Goal: Task Accomplishment & Management: Manage account settings

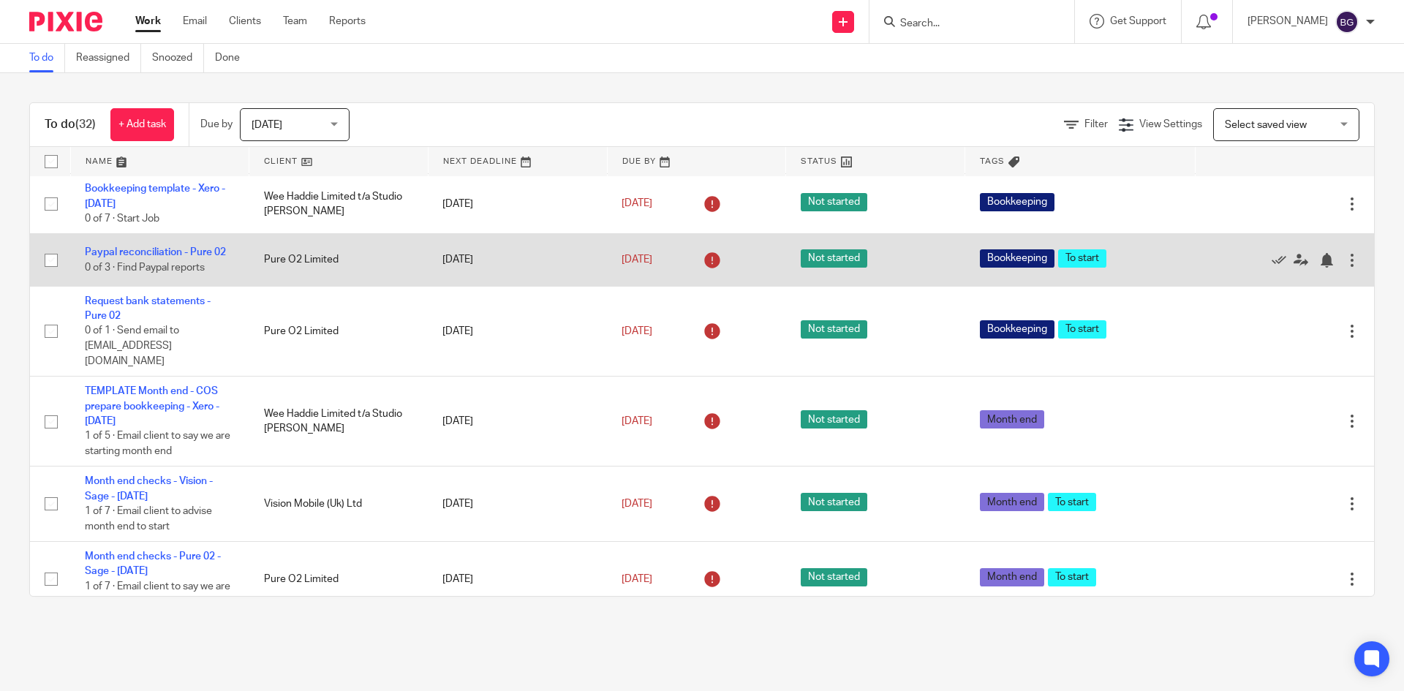
scroll to position [1482, 0]
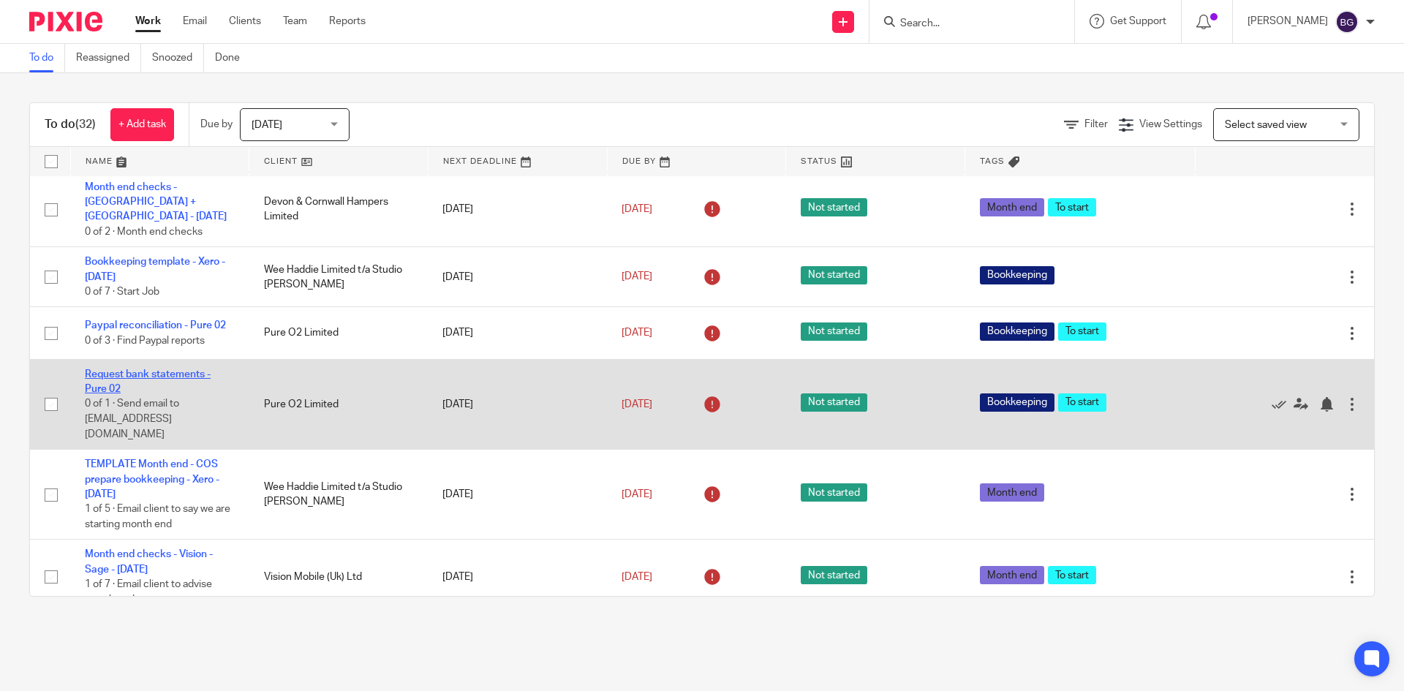
click at [103, 369] on link "Request bank statements - Pure 02" at bounding box center [148, 381] width 126 height 25
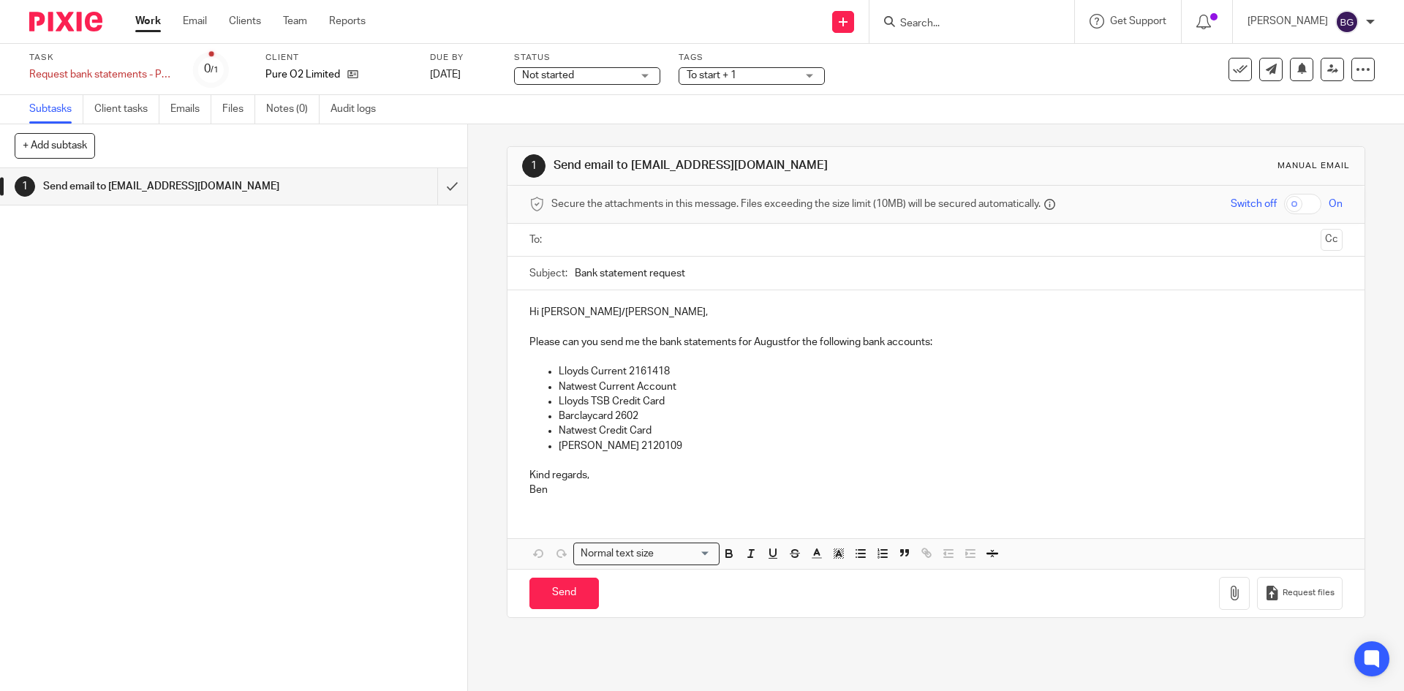
click at [784, 343] on p "Please can you send me the bank statements for Augustfor the following bank acc…" at bounding box center [936, 342] width 813 height 15
click at [723, 368] on p "Lloyds Current 2161418" at bounding box center [950, 371] width 783 height 15
click at [661, 428] on p "Natwest Credit Card" at bounding box center [950, 430] width 783 height 15
click at [655, 442] on p "Lloyds 2120109" at bounding box center [950, 446] width 783 height 15
click at [662, 434] on p "Natwest Credit Card" at bounding box center [950, 430] width 783 height 15
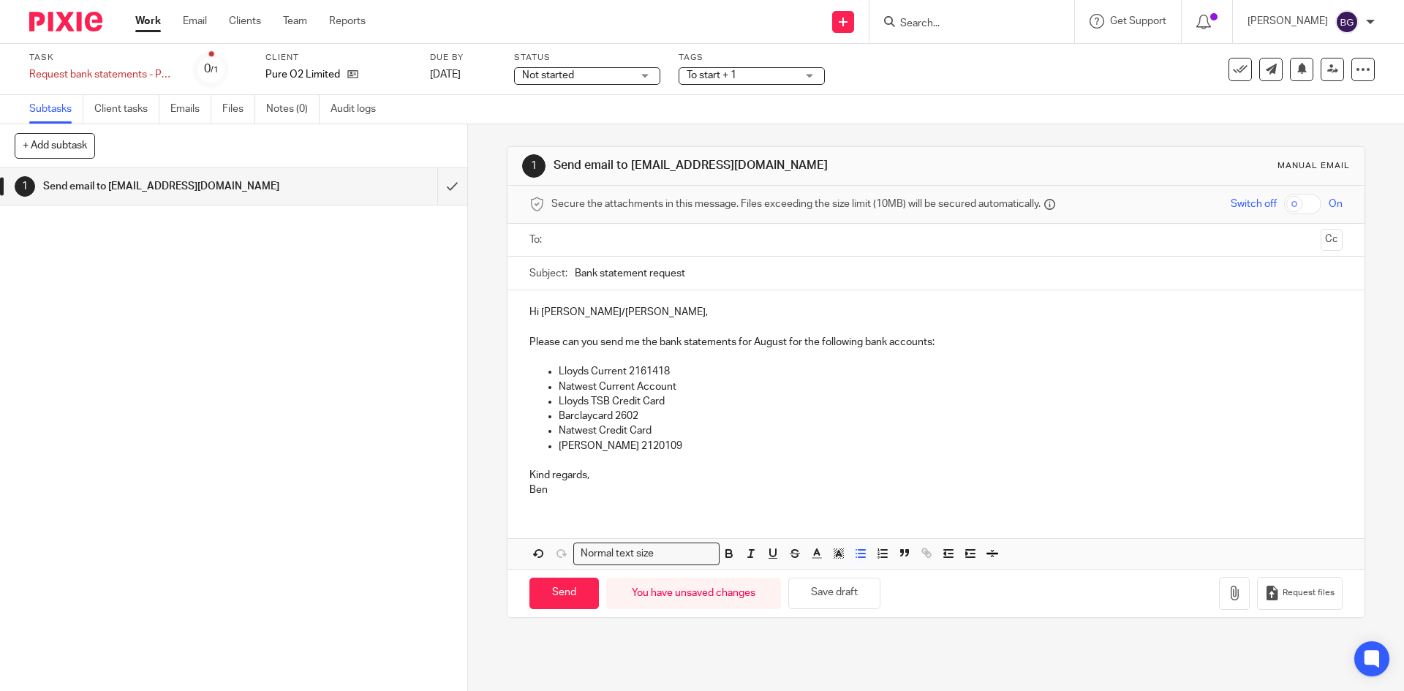
click at [568, 240] on input "text" at bounding box center [936, 240] width 758 height 17
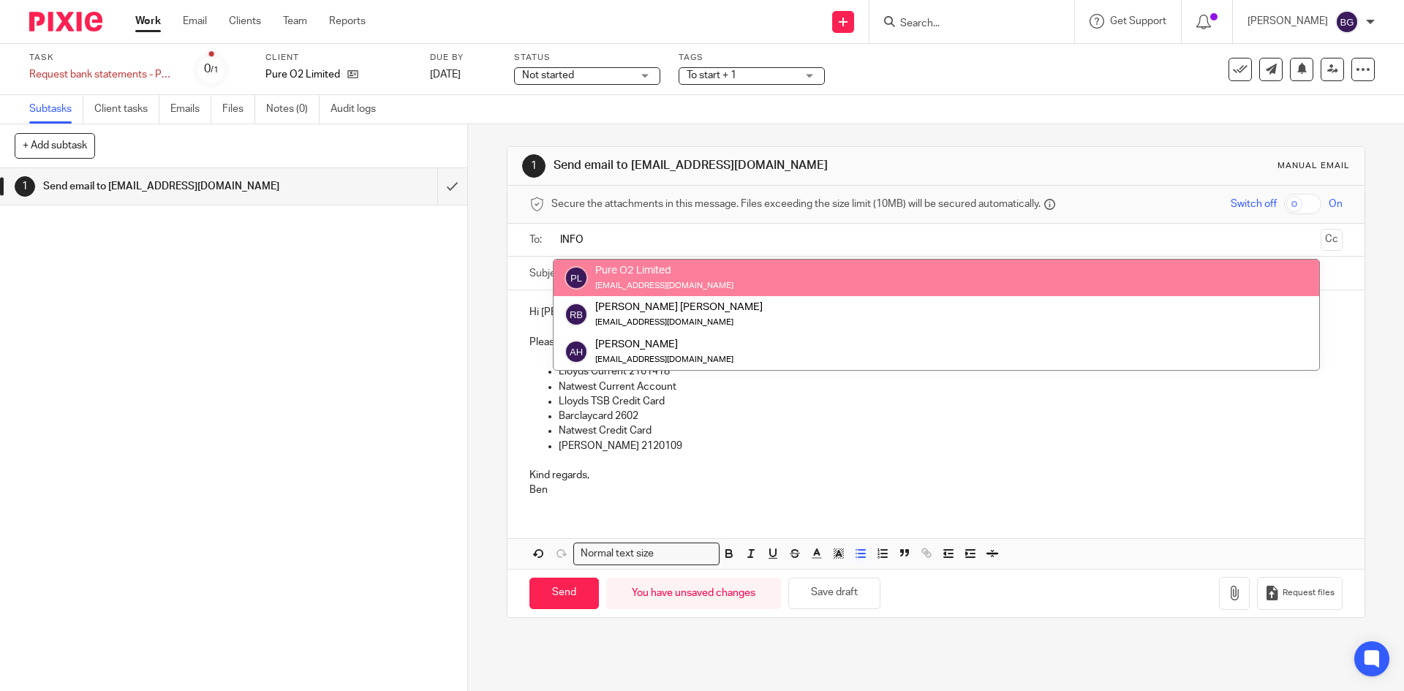
type input "INFO"
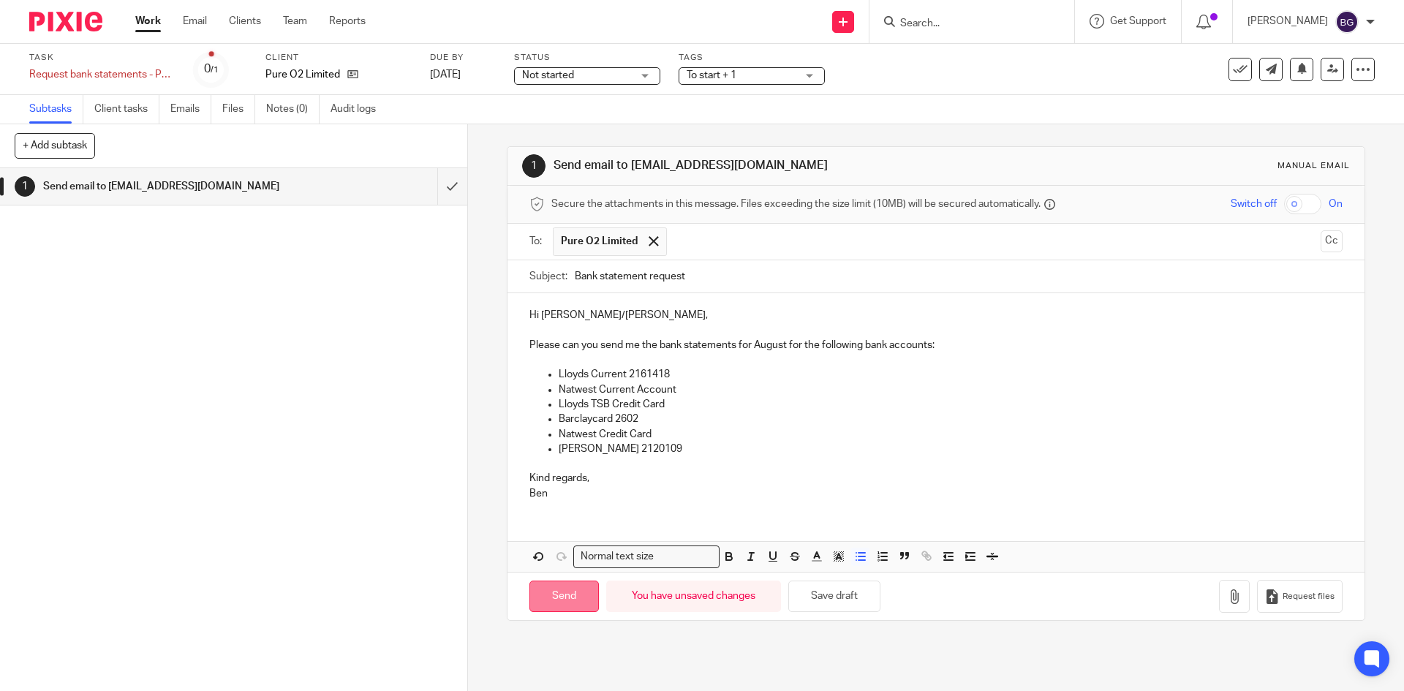
click at [557, 599] on input "Send" at bounding box center [564, 596] width 69 height 31
type input "Sent"
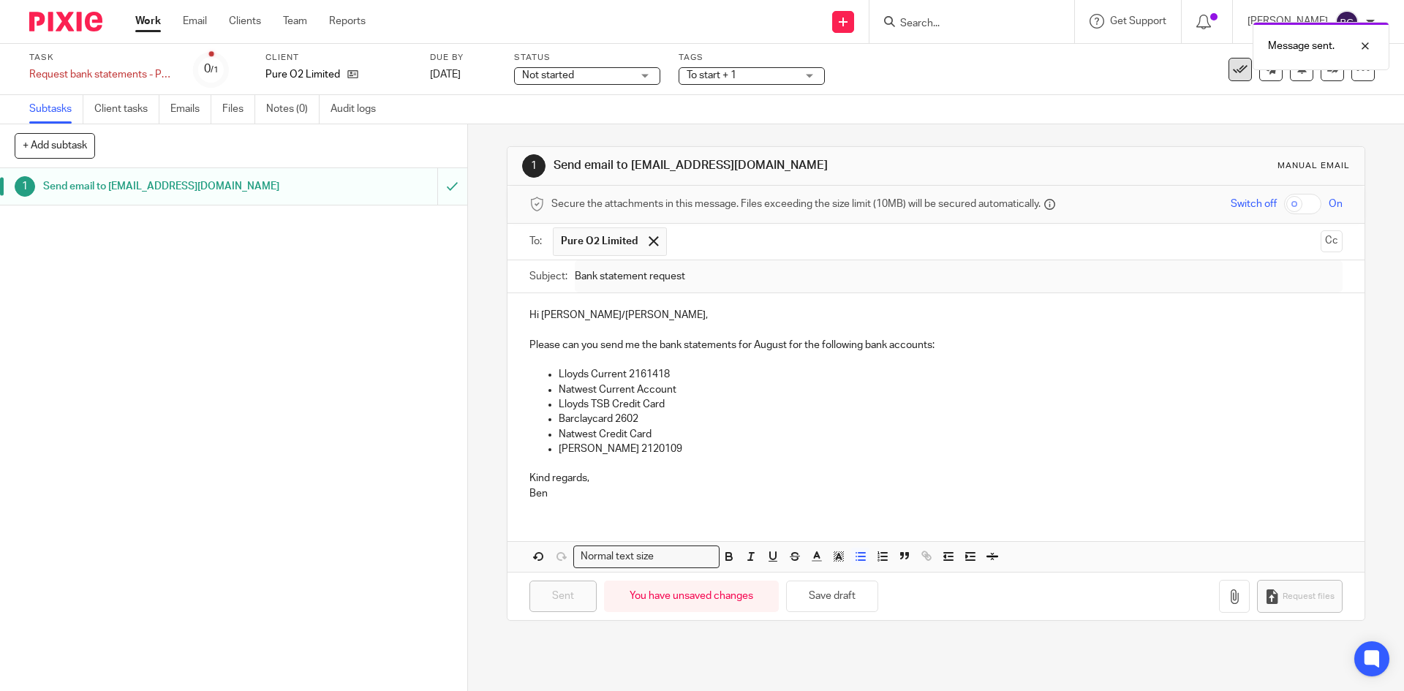
click at [1236, 70] on icon at bounding box center [1240, 69] width 15 height 15
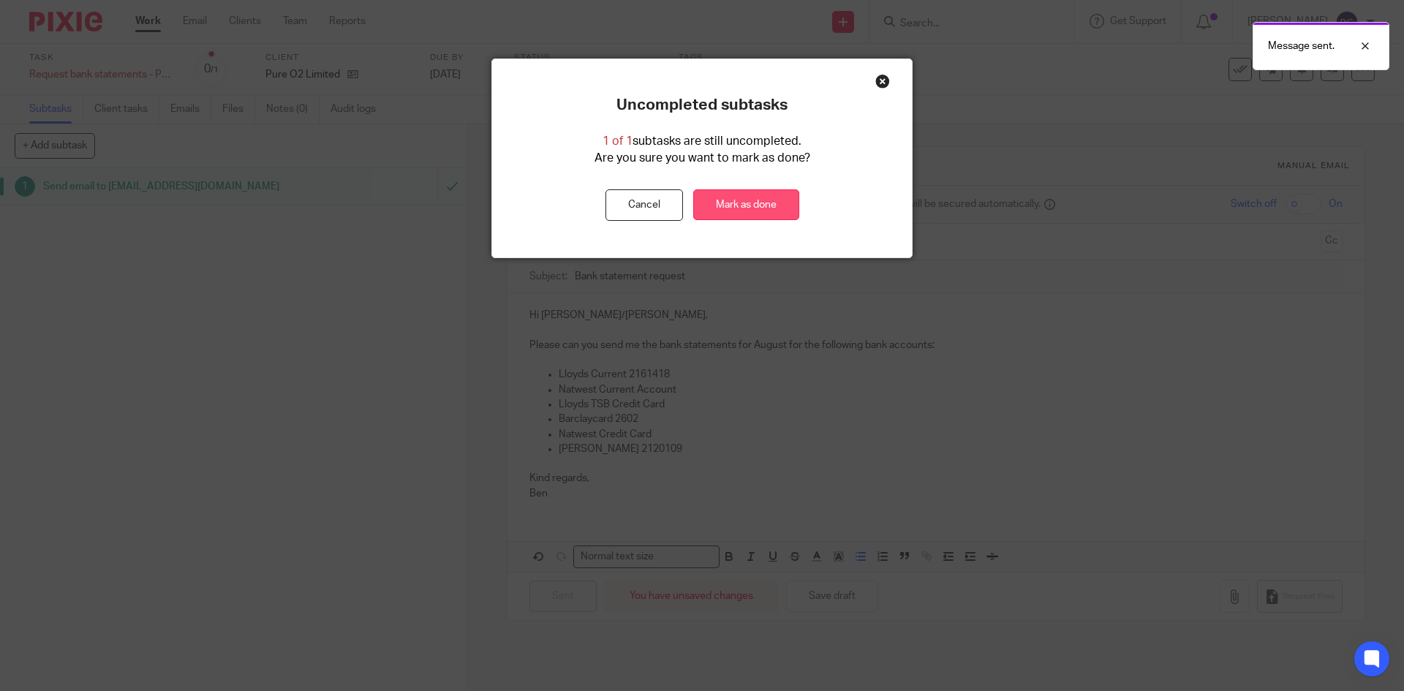
click at [738, 195] on link "Mark as done" at bounding box center [746, 204] width 106 height 31
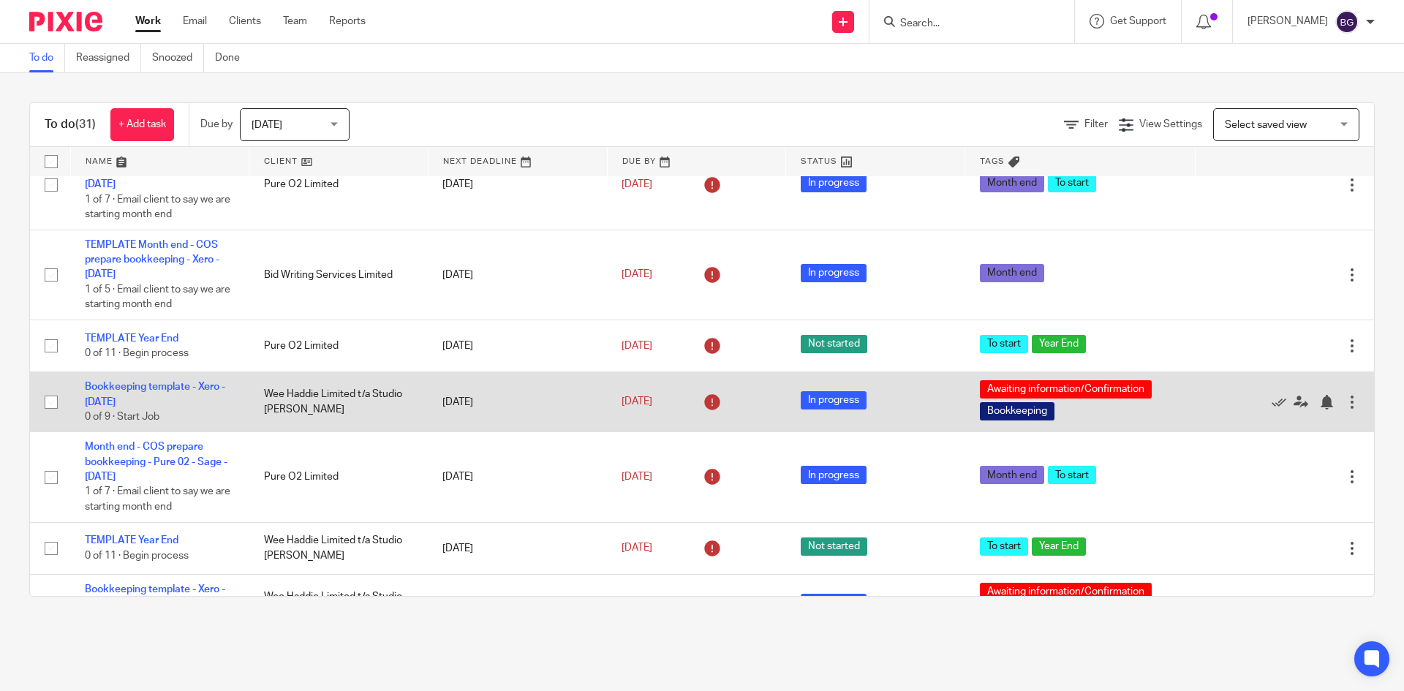
scroll to position [146, 0]
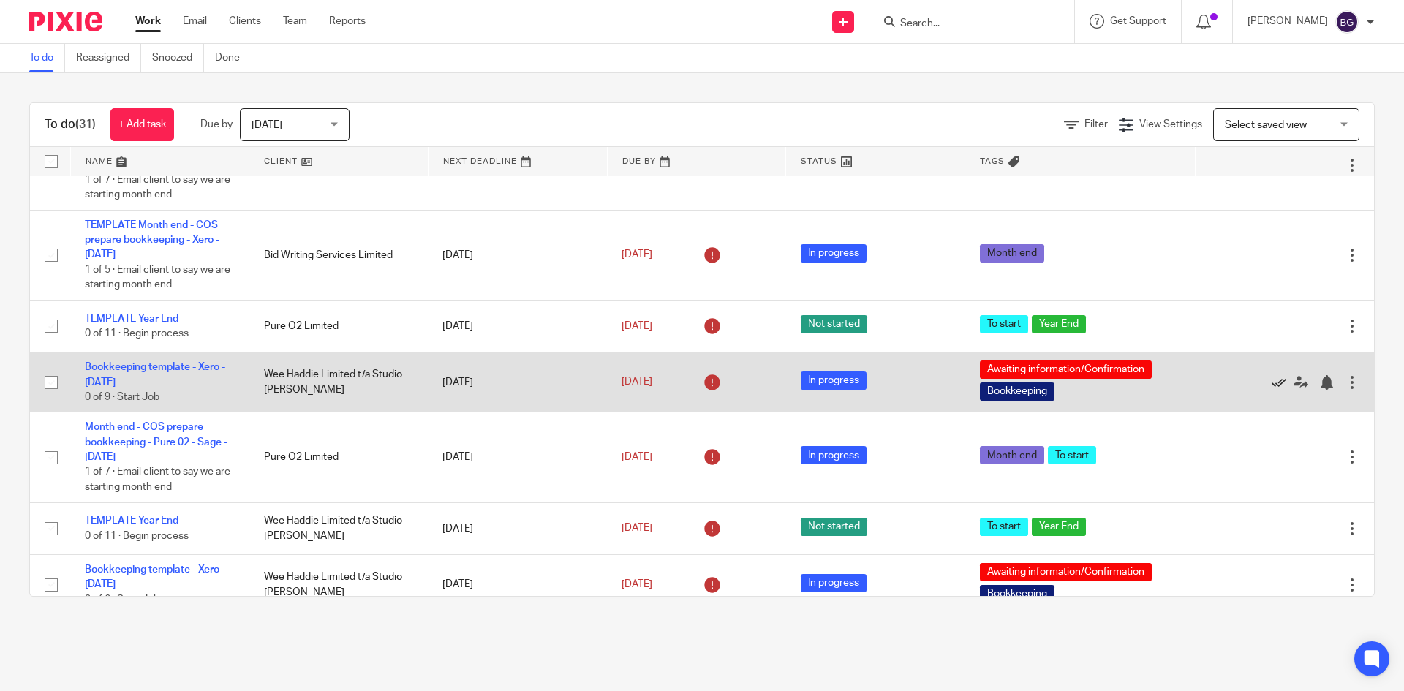
click at [1272, 381] on icon at bounding box center [1279, 382] width 15 height 15
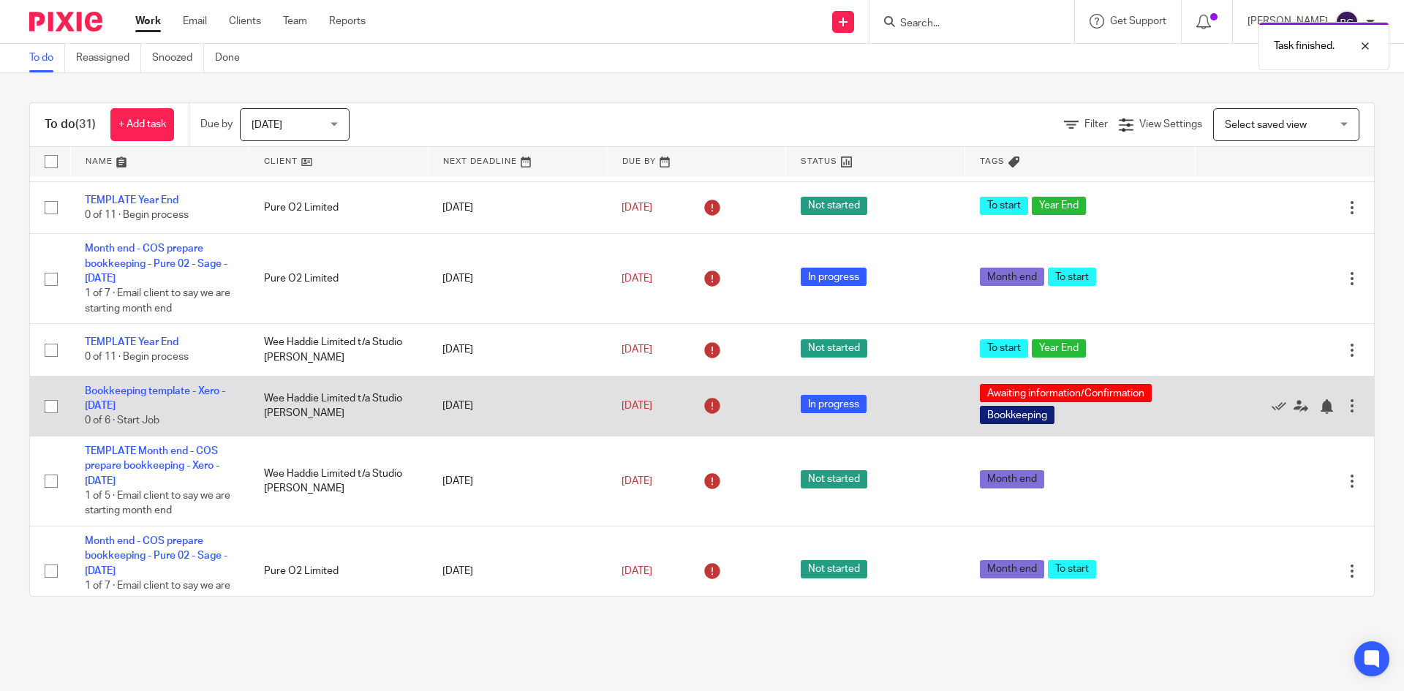
scroll to position [293, 0]
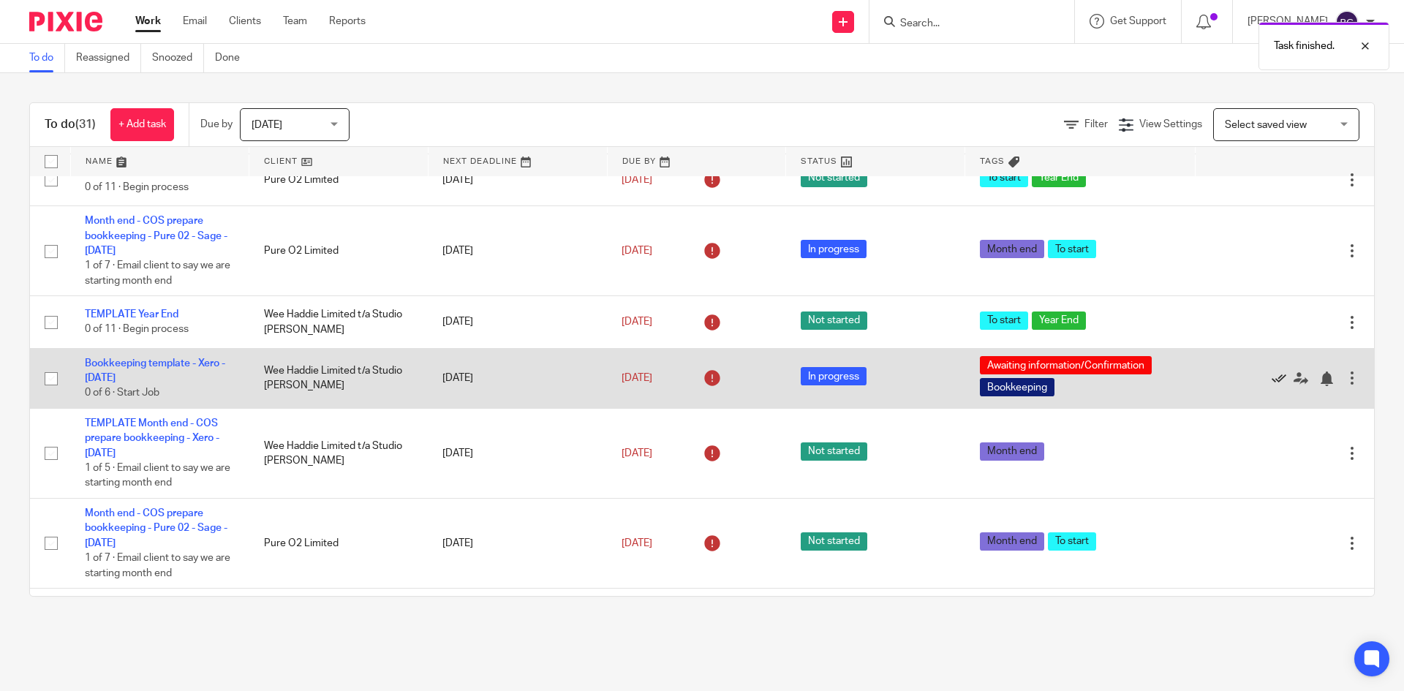
click at [1272, 377] on icon at bounding box center [1279, 379] width 15 height 15
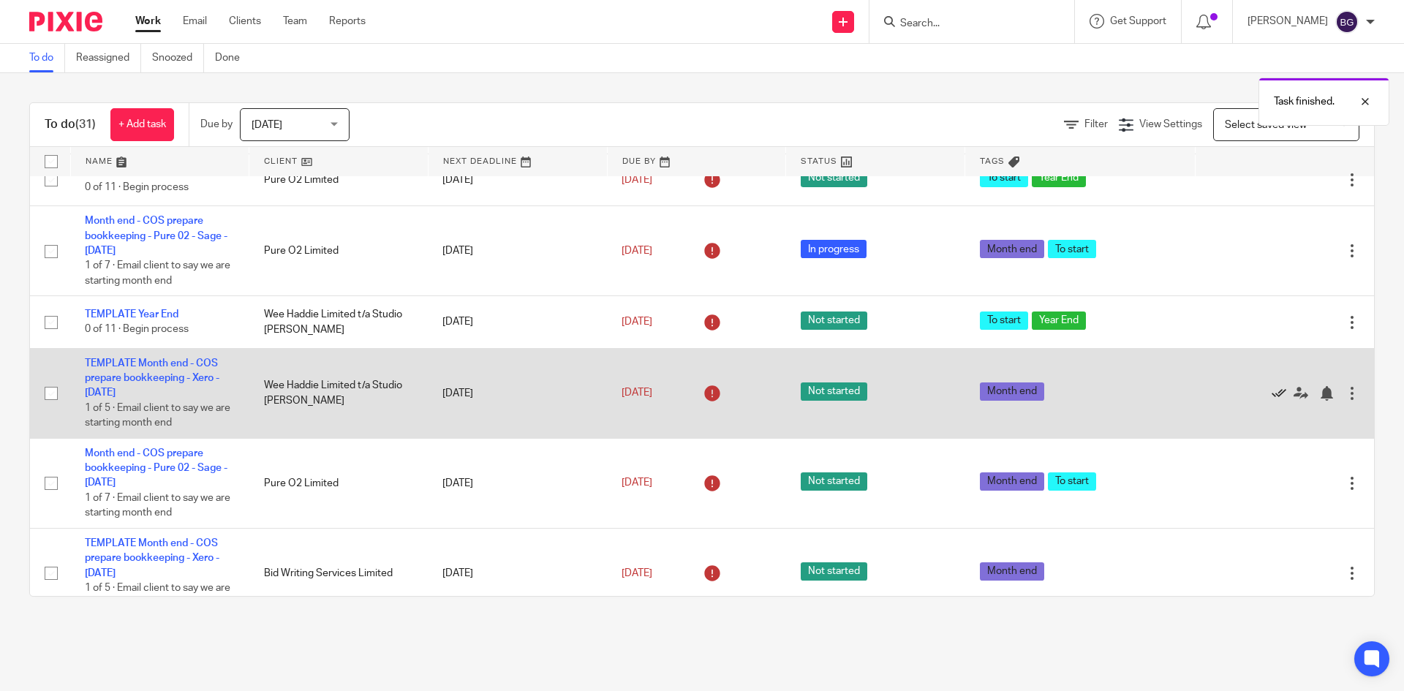
click at [1272, 394] on icon at bounding box center [1279, 393] width 15 height 15
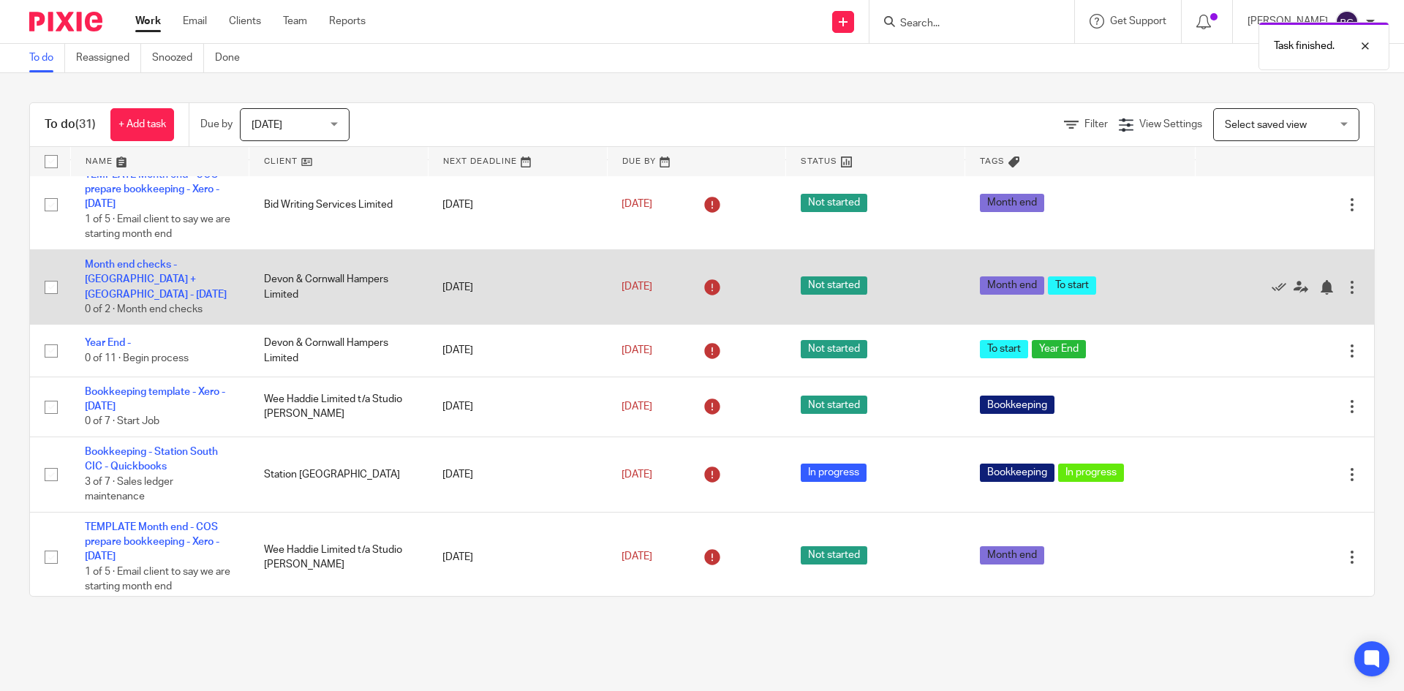
scroll to position [585, 0]
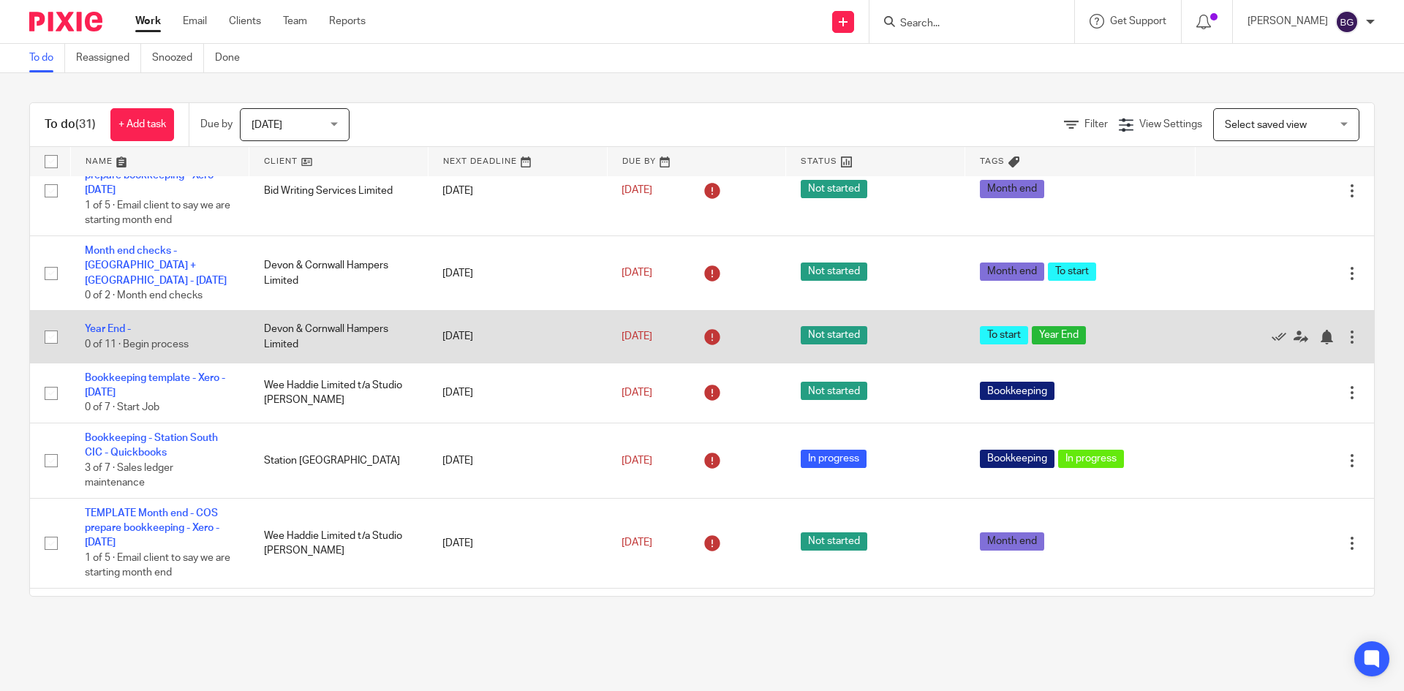
click at [478, 313] on td "[DATE]" at bounding box center [517, 337] width 179 height 52
click at [116, 324] on link "Year End -" at bounding box center [108, 329] width 46 height 10
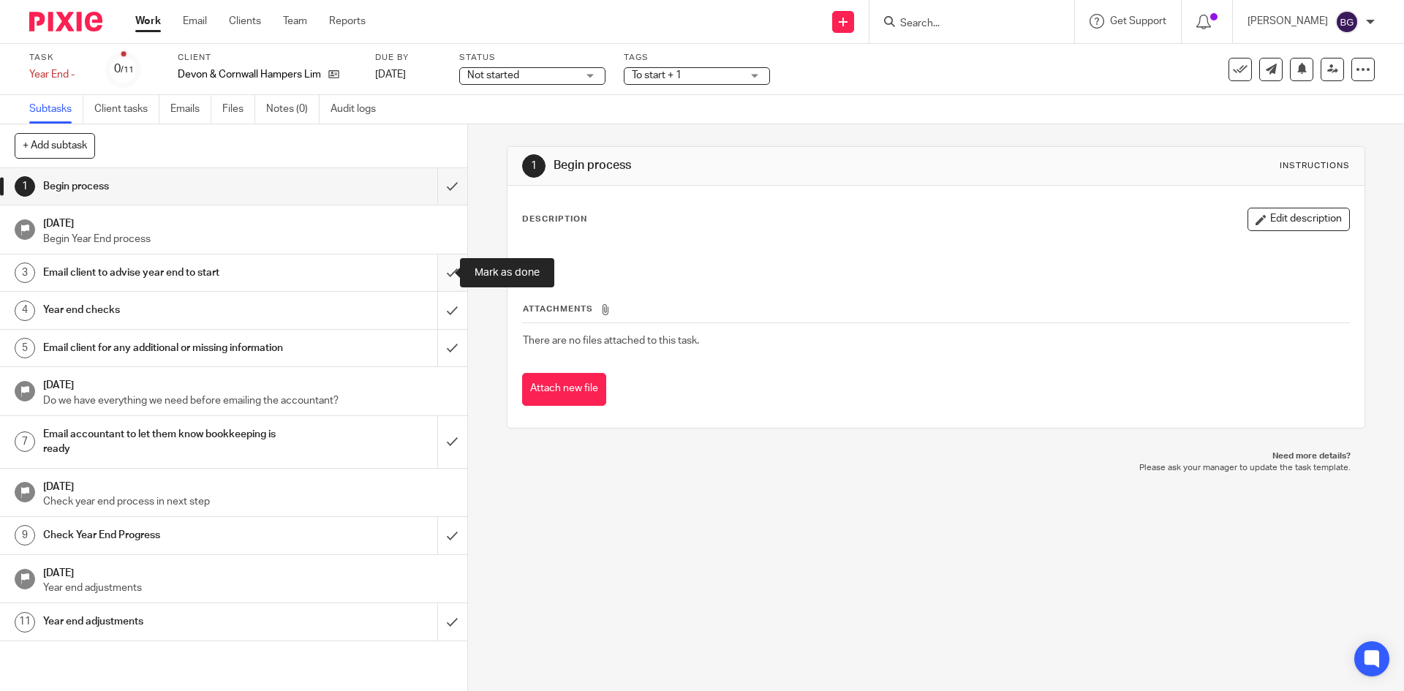
click at [436, 277] on input "submit" at bounding box center [233, 273] width 467 height 37
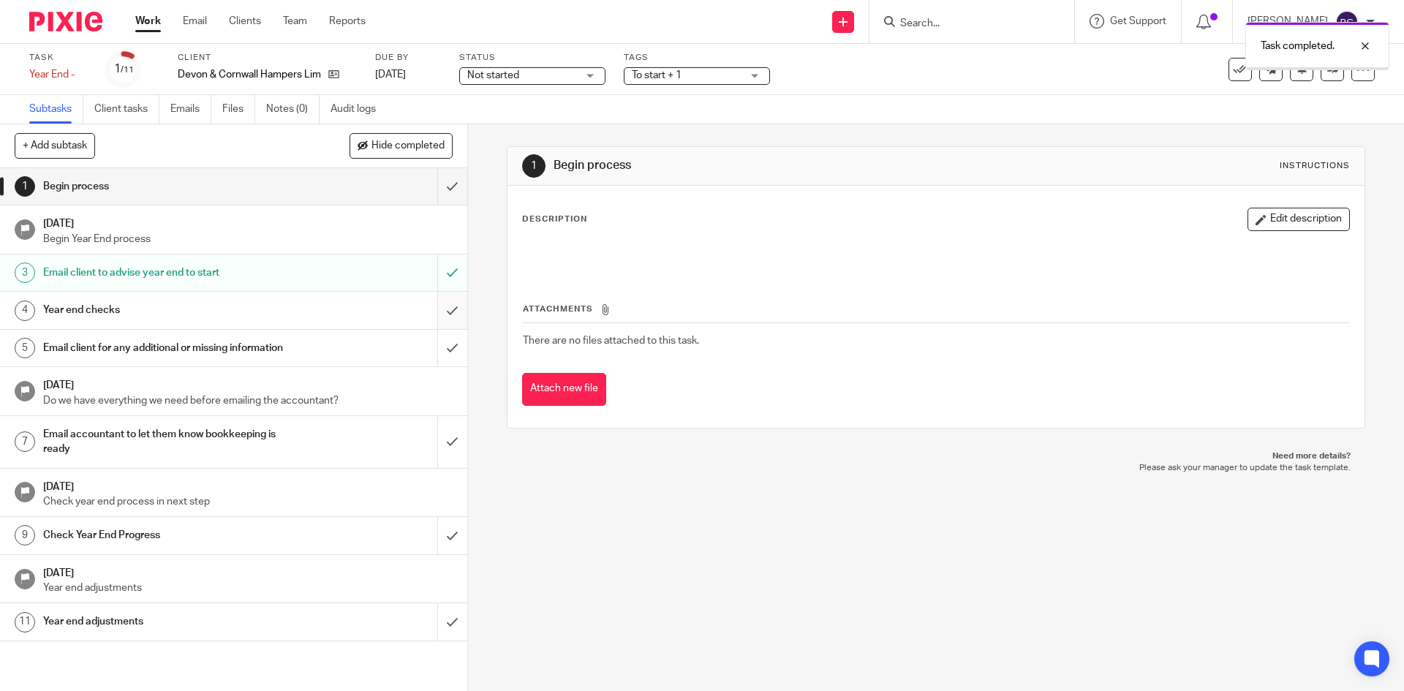
click at [437, 308] on input "submit" at bounding box center [233, 310] width 467 height 37
click at [440, 358] on input "submit" at bounding box center [233, 348] width 467 height 37
click at [436, 459] on input "submit" at bounding box center [233, 442] width 467 height 52
click at [278, 408] on p "Do we have everything we need before emailing the accountant?" at bounding box center [248, 400] width 410 height 15
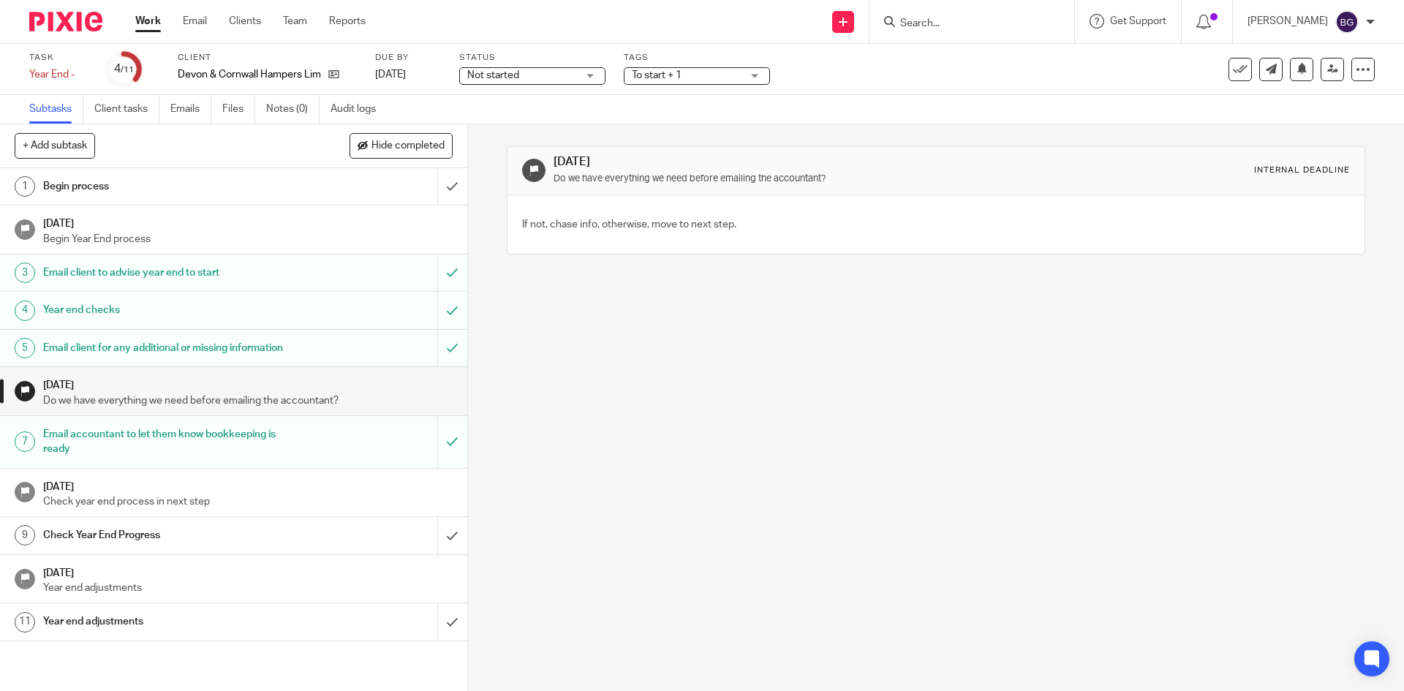
drag, startPoint x: 270, startPoint y: 411, endPoint x: 314, endPoint y: 393, distance: 47.5
click at [314, 391] on h1 "[DATE]" at bounding box center [248, 383] width 410 height 18
click at [438, 188] on input "submit" at bounding box center [233, 186] width 467 height 37
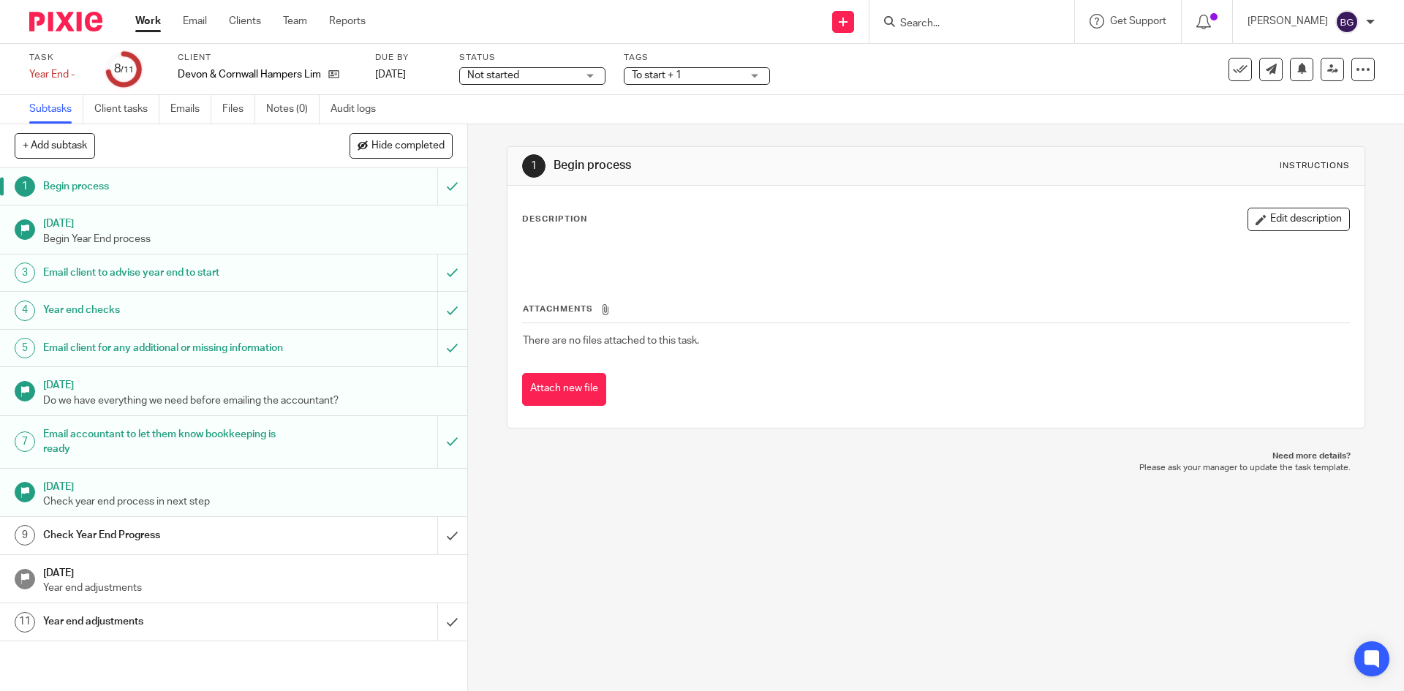
click at [154, 26] on link "Work" at bounding box center [148, 21] width 26 height 15
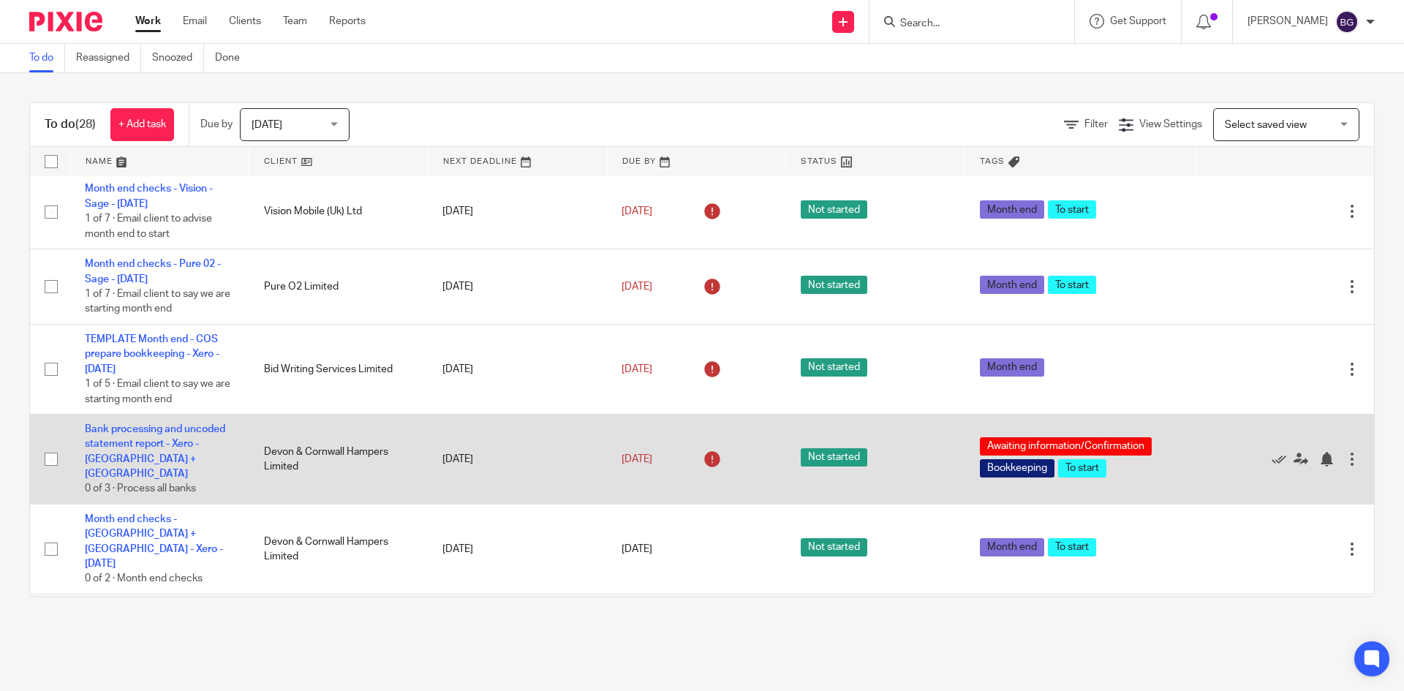
scroll to position [1643, 0]
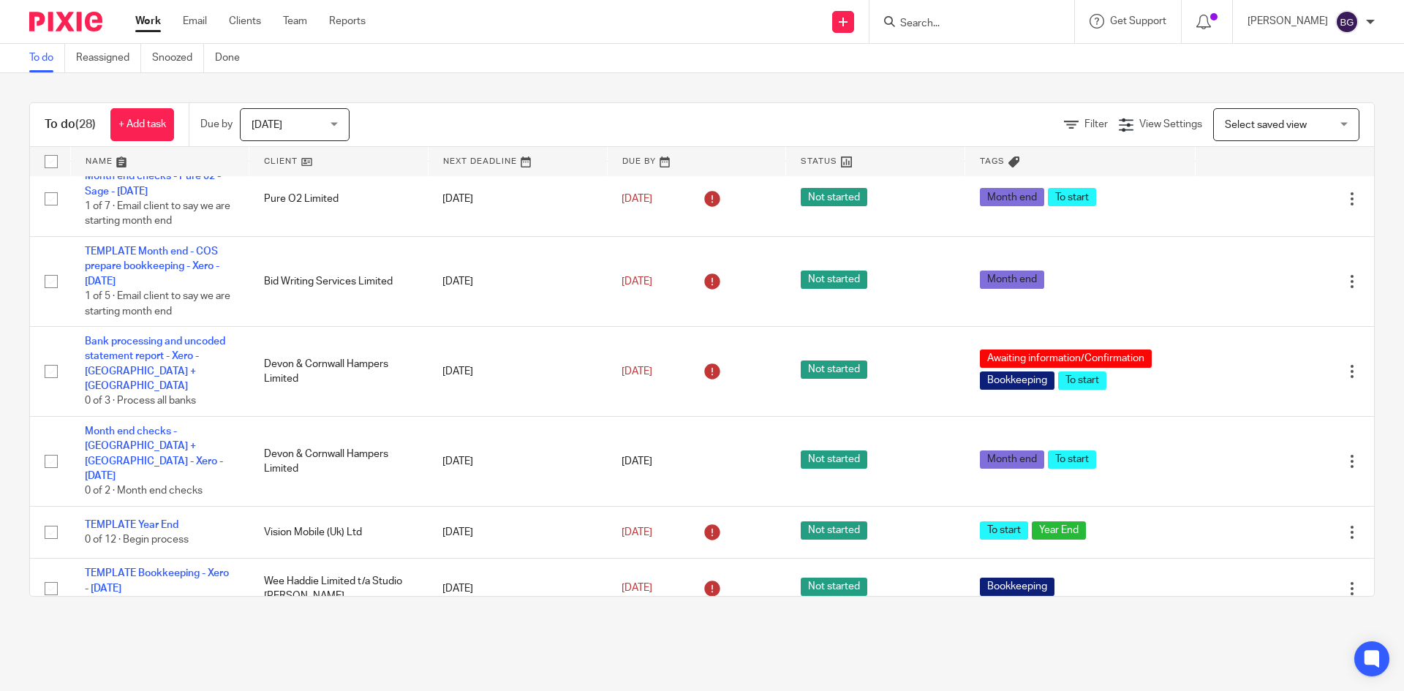
click at [162, 632] on link "TEMPLATE Year End" at bounding box center [132, 637] width 94 height 10
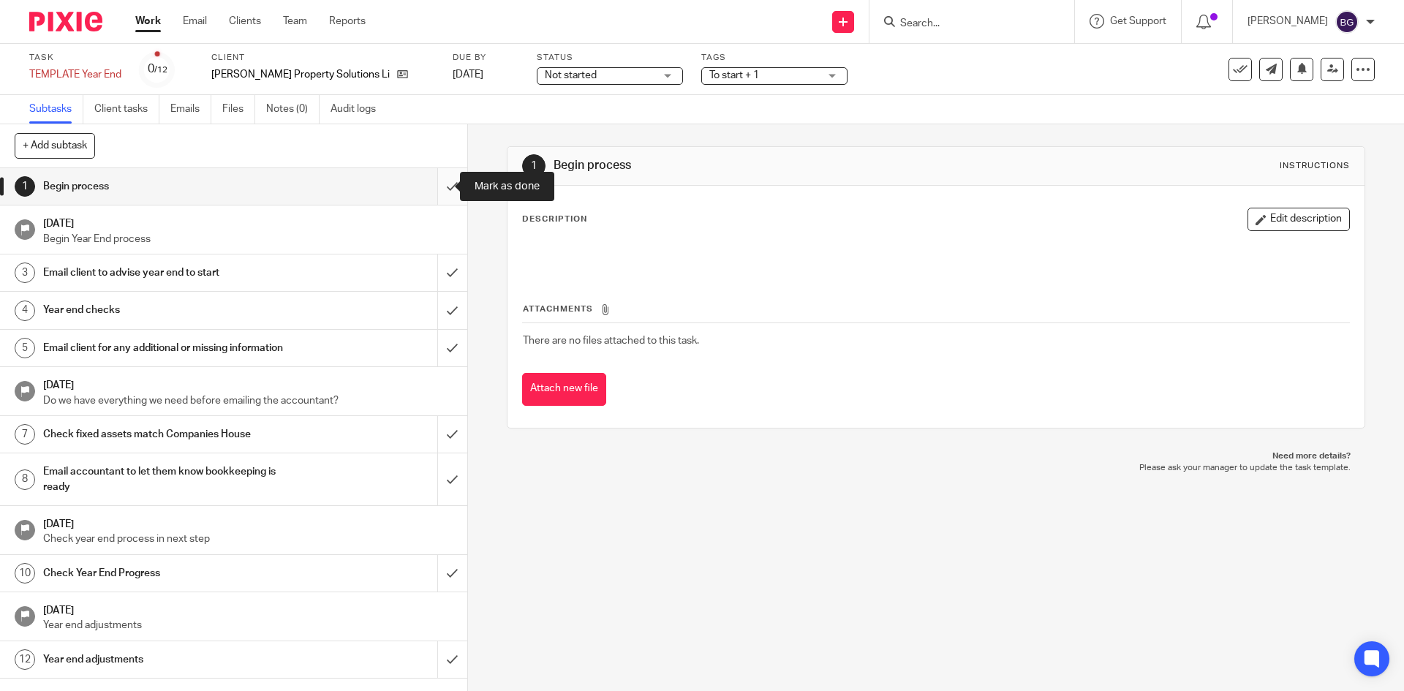
click at [442, 186] on input "submit" at bounding box center [233, 186] width 467 height 37
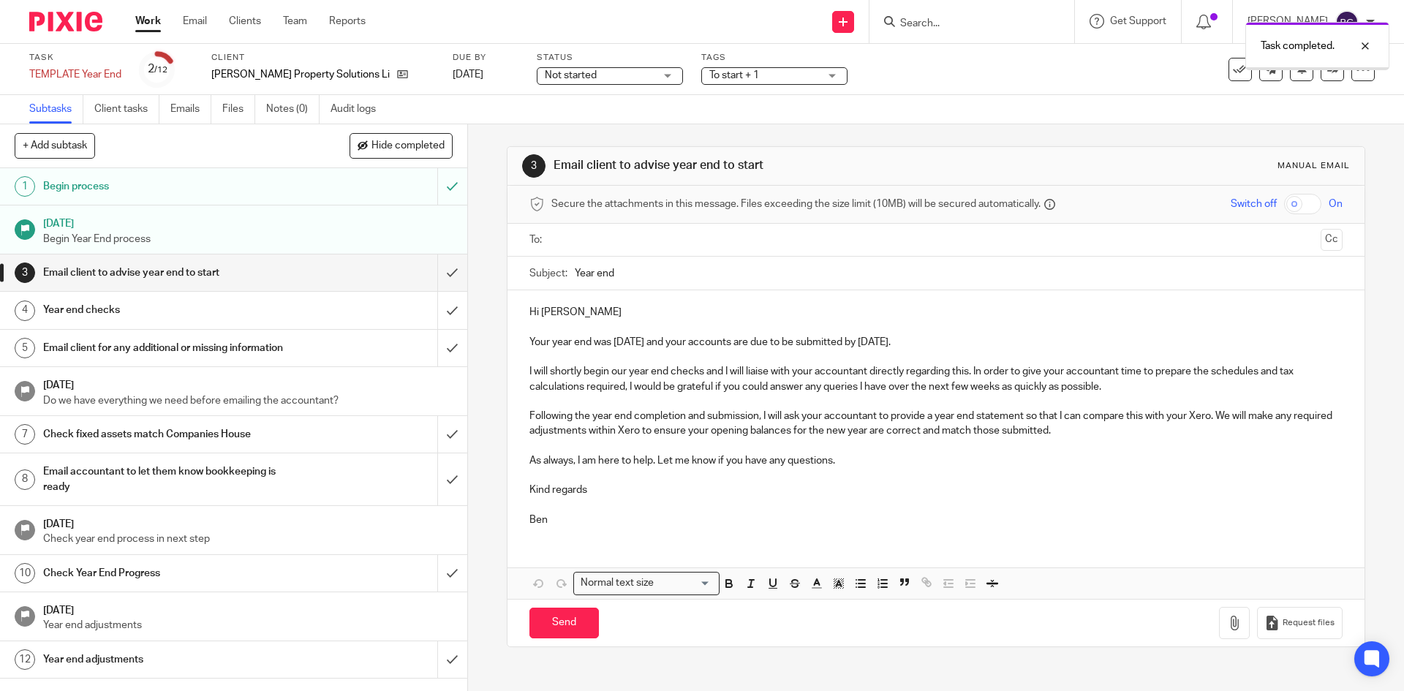
click at [439, 272] on input "submit" at bounding box center [233, 273] width 467 height 37
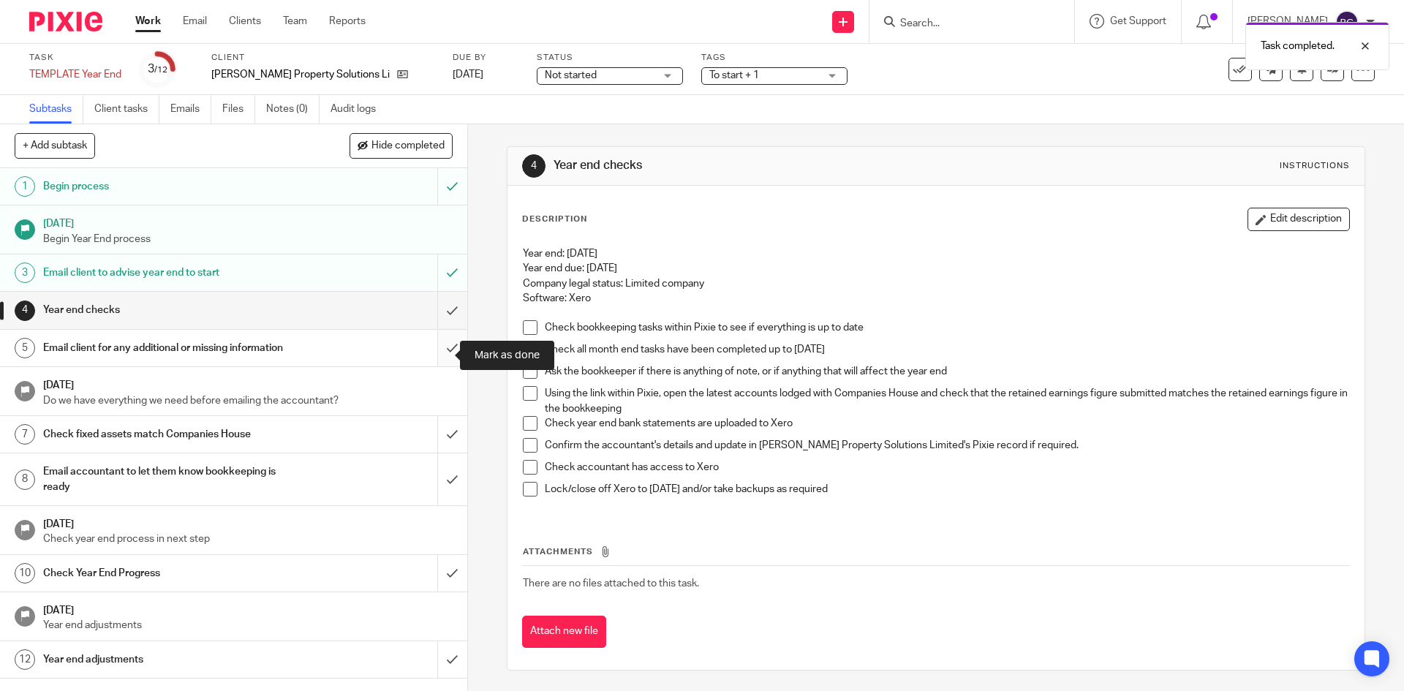
click at [444, 358] on input "submit" at bounding box center [233, 348] width 467 height 37
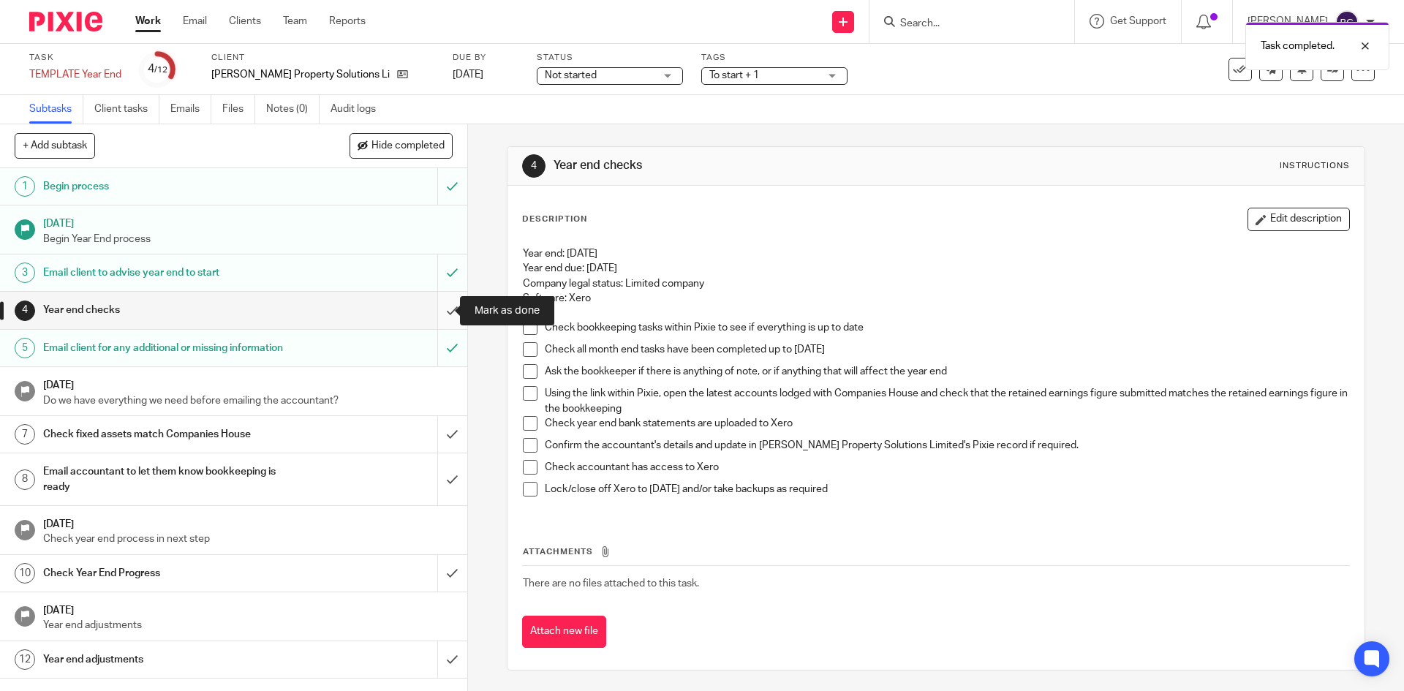
click at [437, 317] on input "submit" at bounding box center [233, 310] width 467 height 37
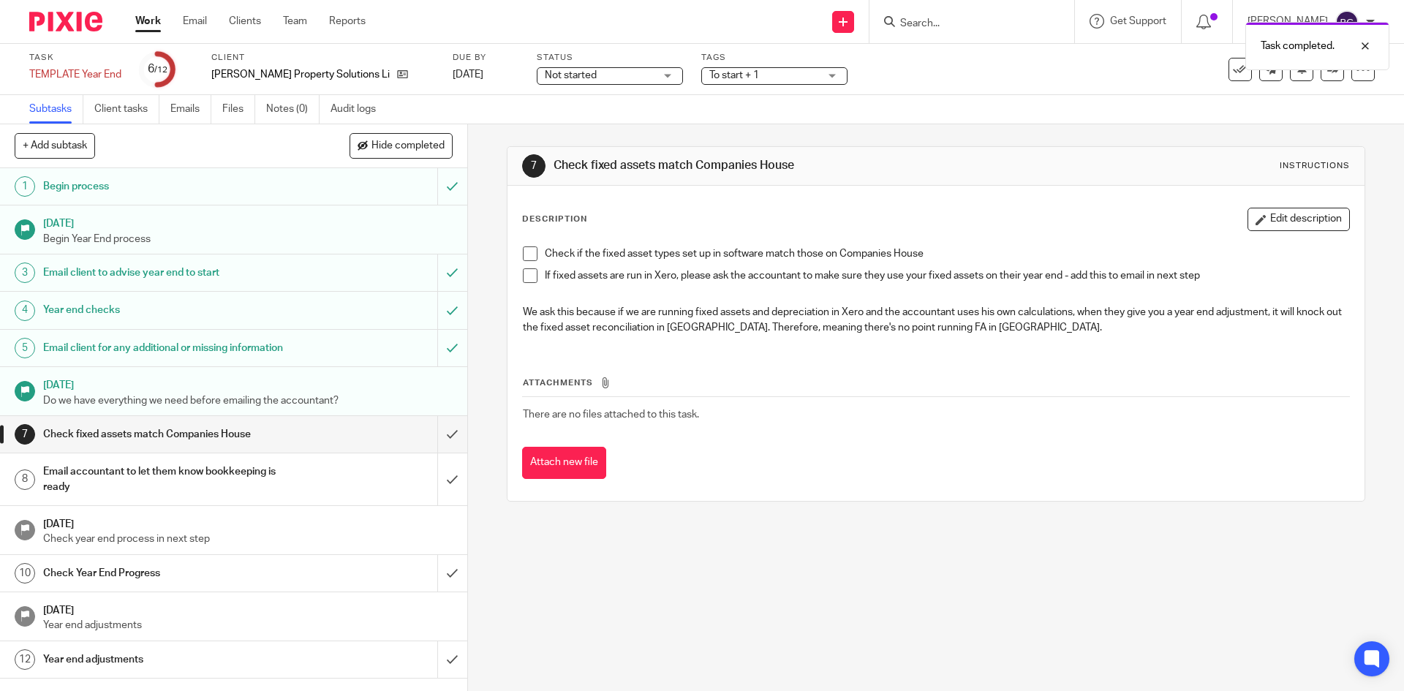
click at [307, 445] on div "Check fixed assets match Companies House" at bounding box center [233, 434] width 380 height 22
click at [439, 497] on input "submit" at bounding box center [233, 479] width 467 height 52
click at [433, 453] on input "submit" at bounding box center [233, 434] width 467 height 37
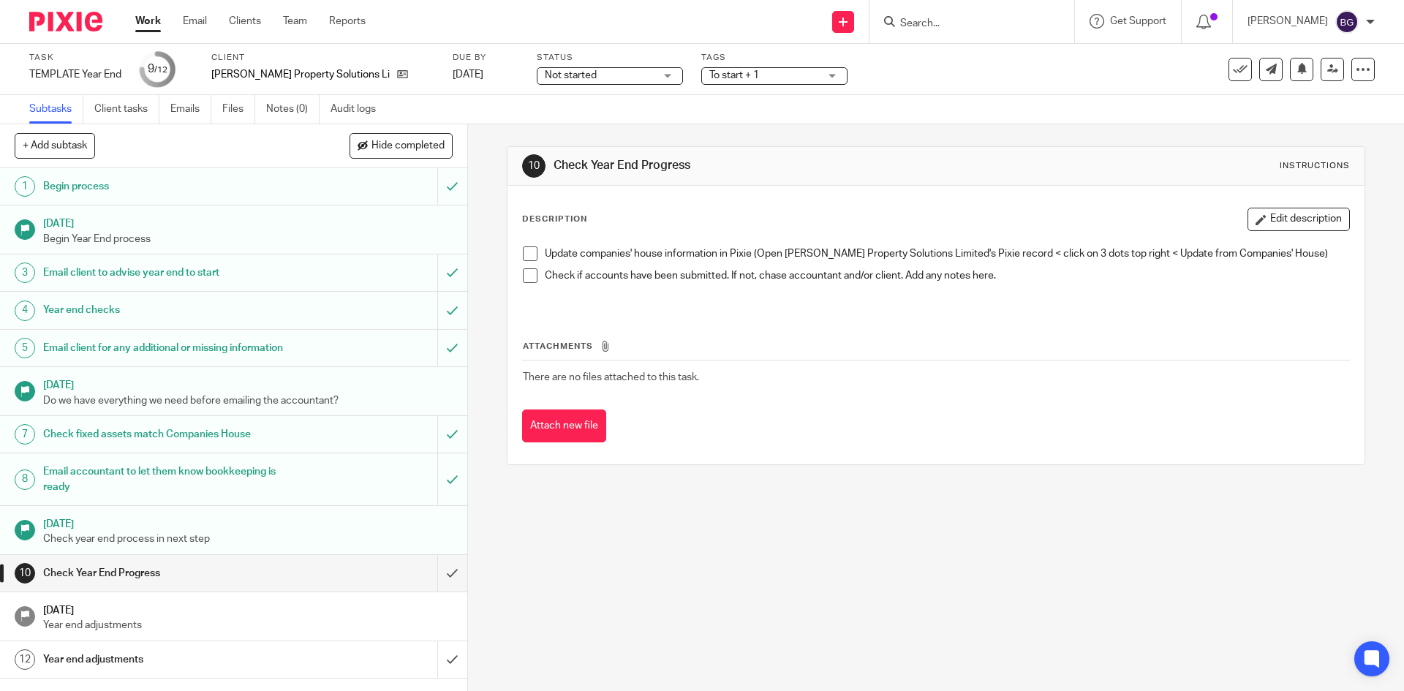
click at [153, 22] on link "Work" at bounding box center [148, 21] width 26 height 15
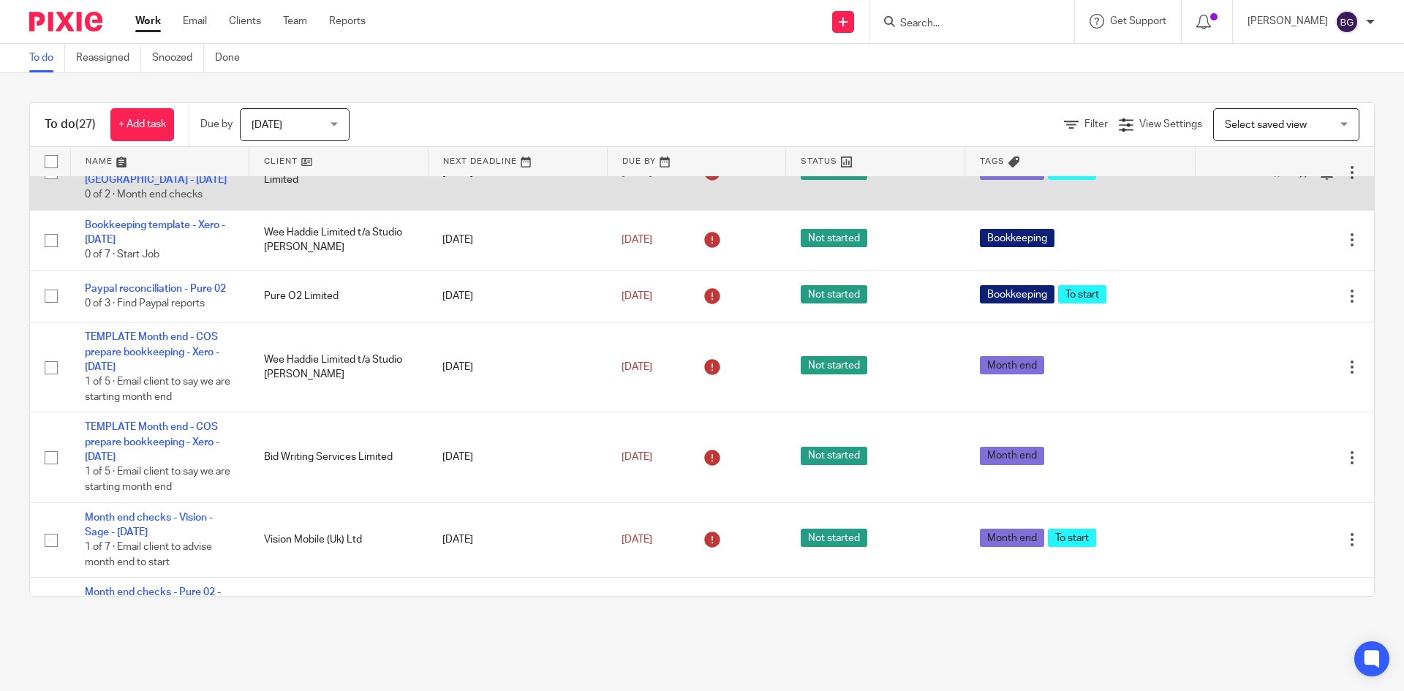
scroll to position [1243, 0]
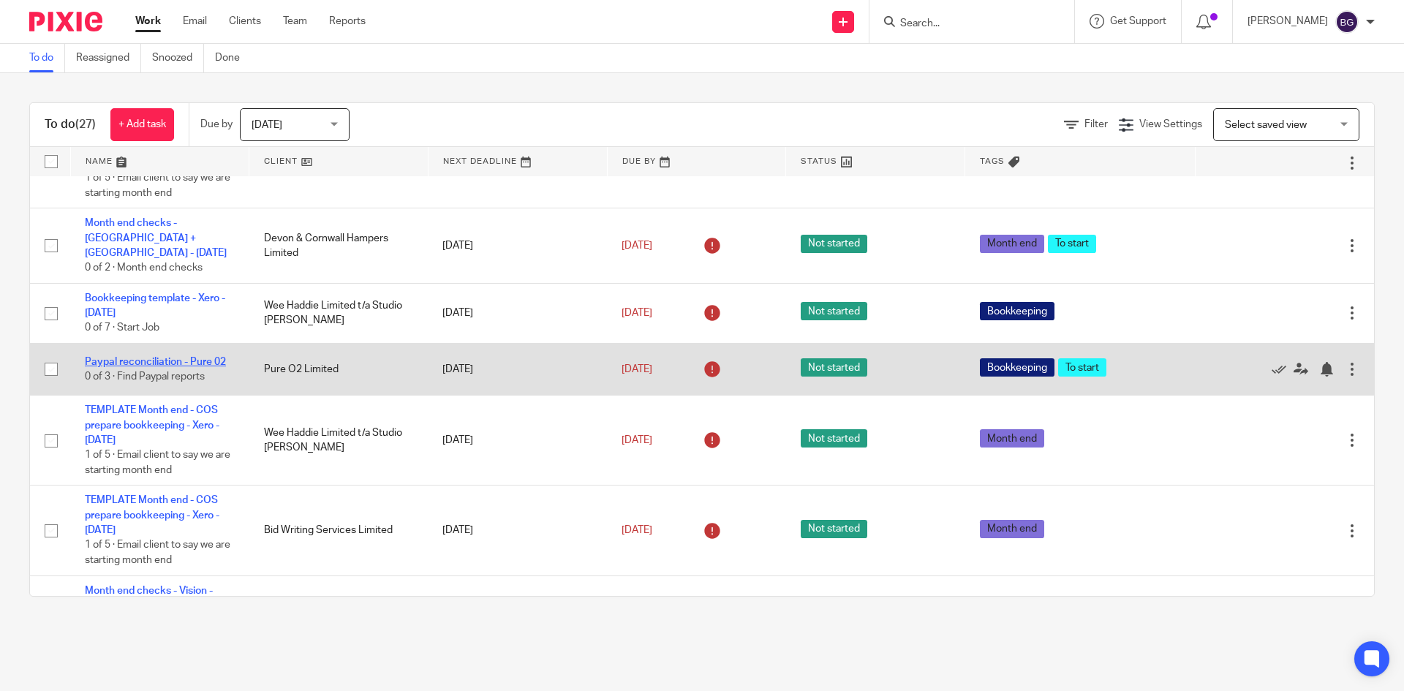
click at [190, 357] on link "Paypal reconciliation - Pure 02" at bounding box center [155, 362] width 141 height 10
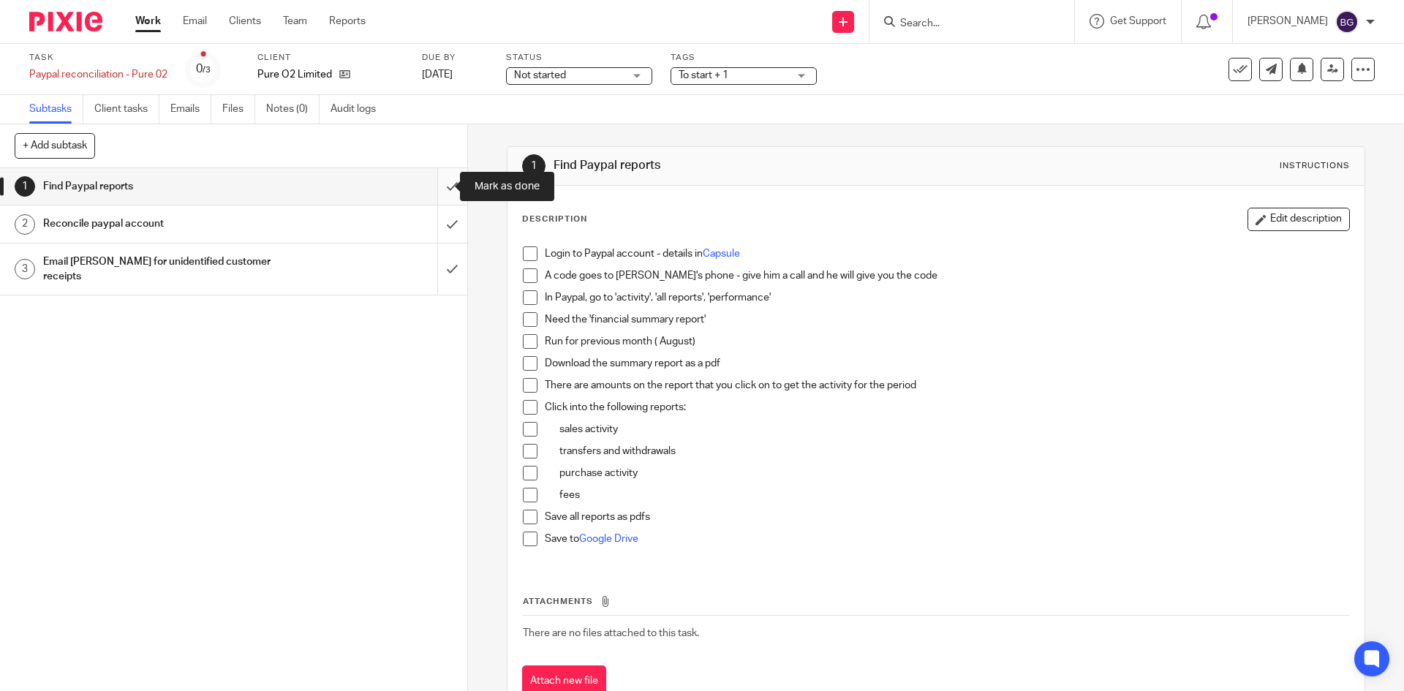
click at [437, 184] on input "submit" at bounding box center [233, 186] width 467 height 37
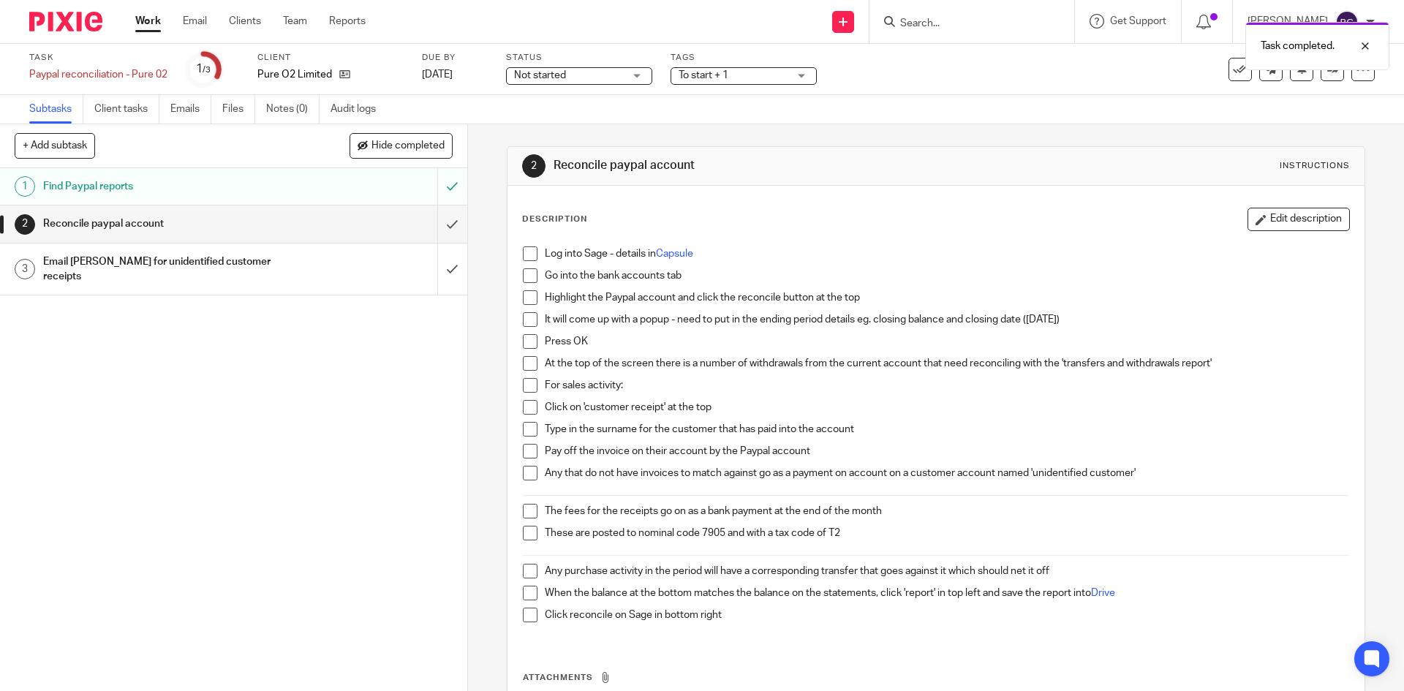
click at [126, 227] on h1 "Reconcile paypal account" at bounding box center [169, 224] width 253 height 22
click at [529, 259] on span at bounding box center [530, 253] width 15 height 15
click at [524, 280] on span at bounding box center [530, 275] width 15 height 15
click at [527, 298] on span at bounding box center [530, 297] width 15 height 15
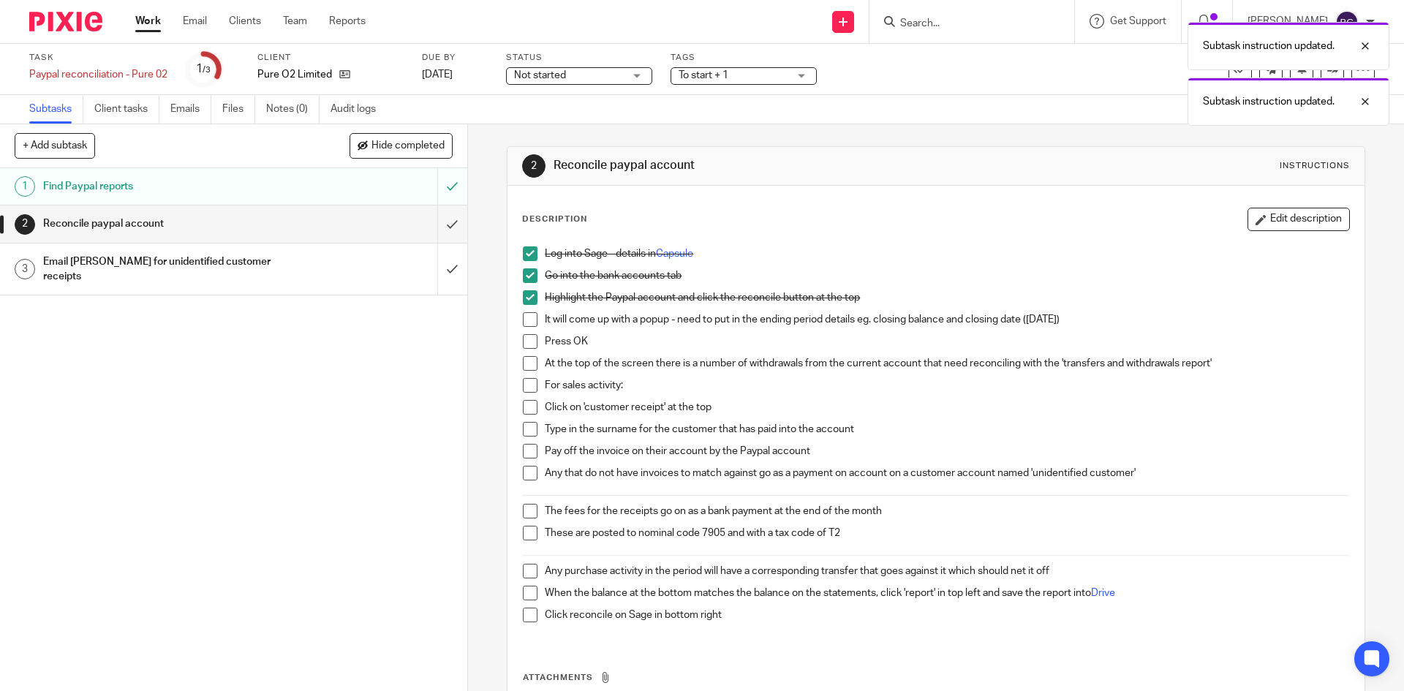
click at [528, 325] on span at bounding box center [530, 319] width 15 height 15
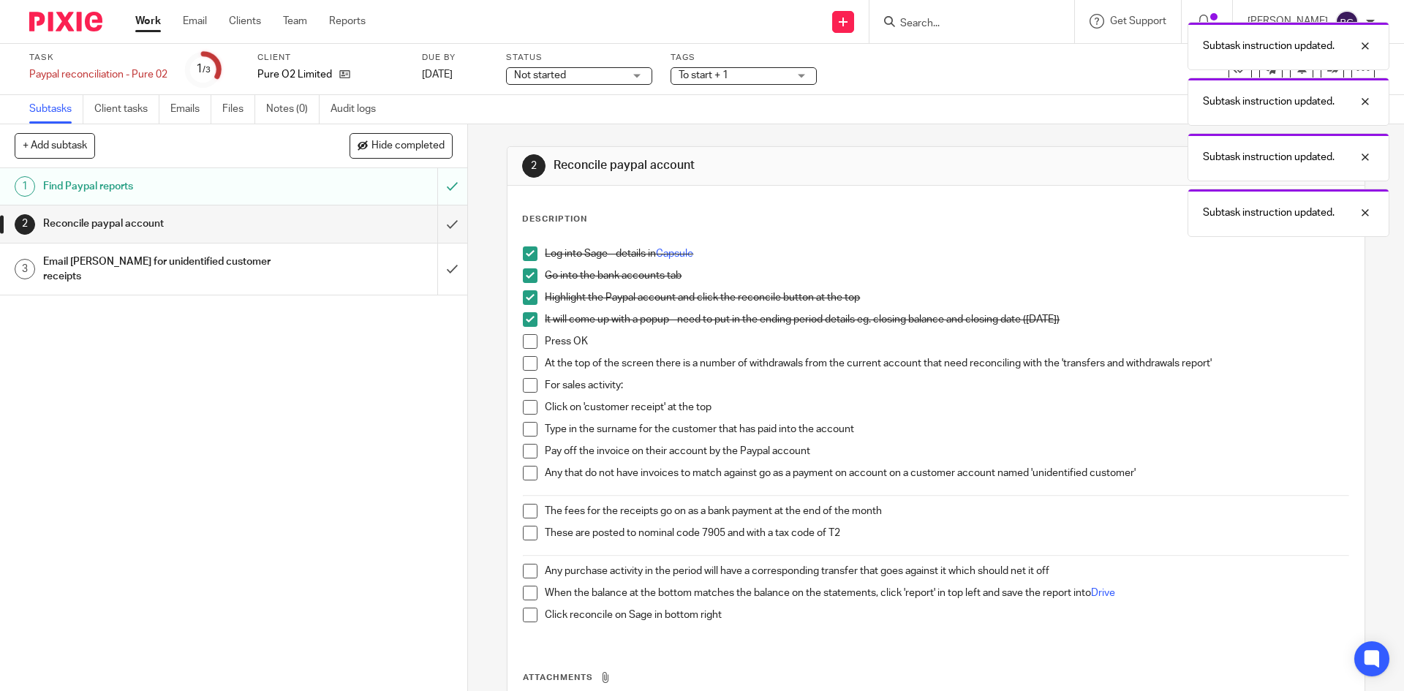
click at [527, 342] on span at bounding box center [530, 341] width 15 height 15
click at [527, 363] on span at bounding box center [530, 363] width 15 height 15
click at [523, 377] on li "At the top of the screen there is a number of withdrawals from the current acco…" at bounding box center [936, 367] width 826 height 22
click at [523, 383] on span at bounding box center [530, 385] width 15 height 15
click at [524, 407] on span at bounding box center [530, 407] width 15 height 15
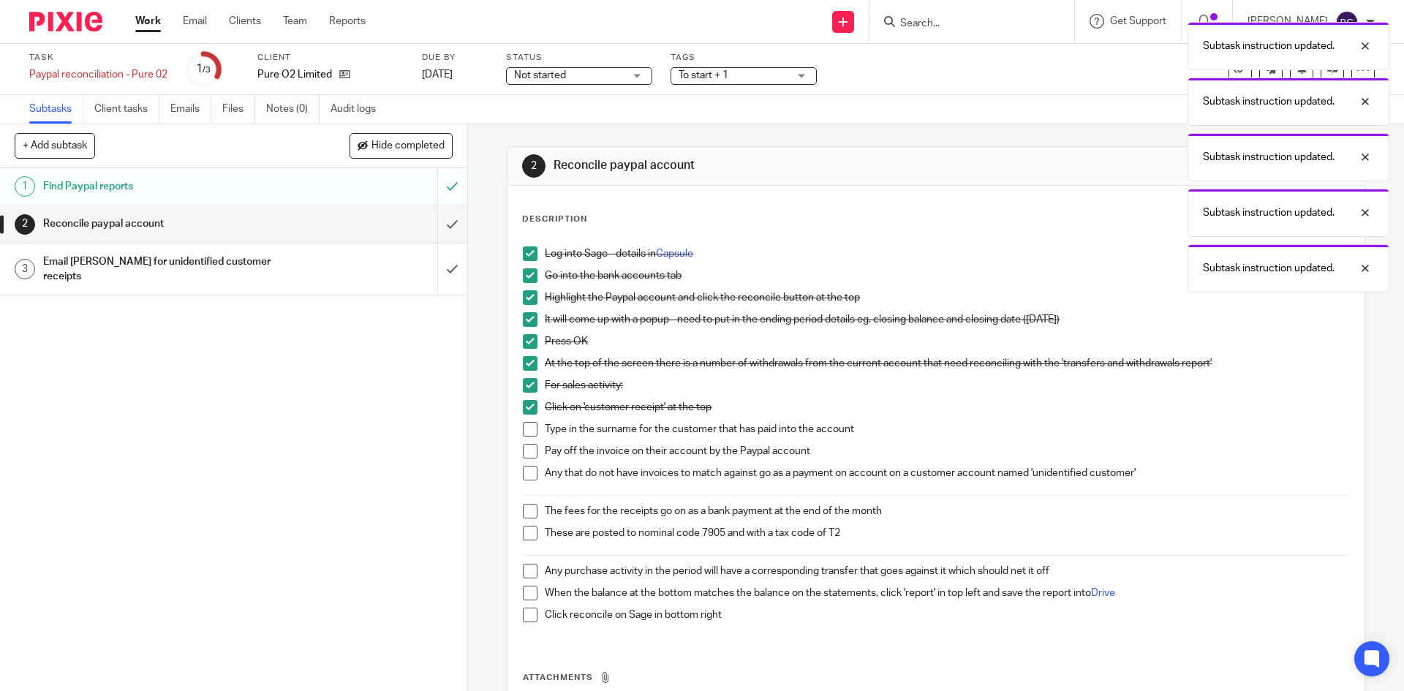
click at [524, 434] on span at bounding box center [530, 429] width 15 height 15
click at [526, 455] on span at bounding box center [530, 451] width 15 height 15
click at [526, 475] on span at bounding box center [530, 473] width 15 height 15
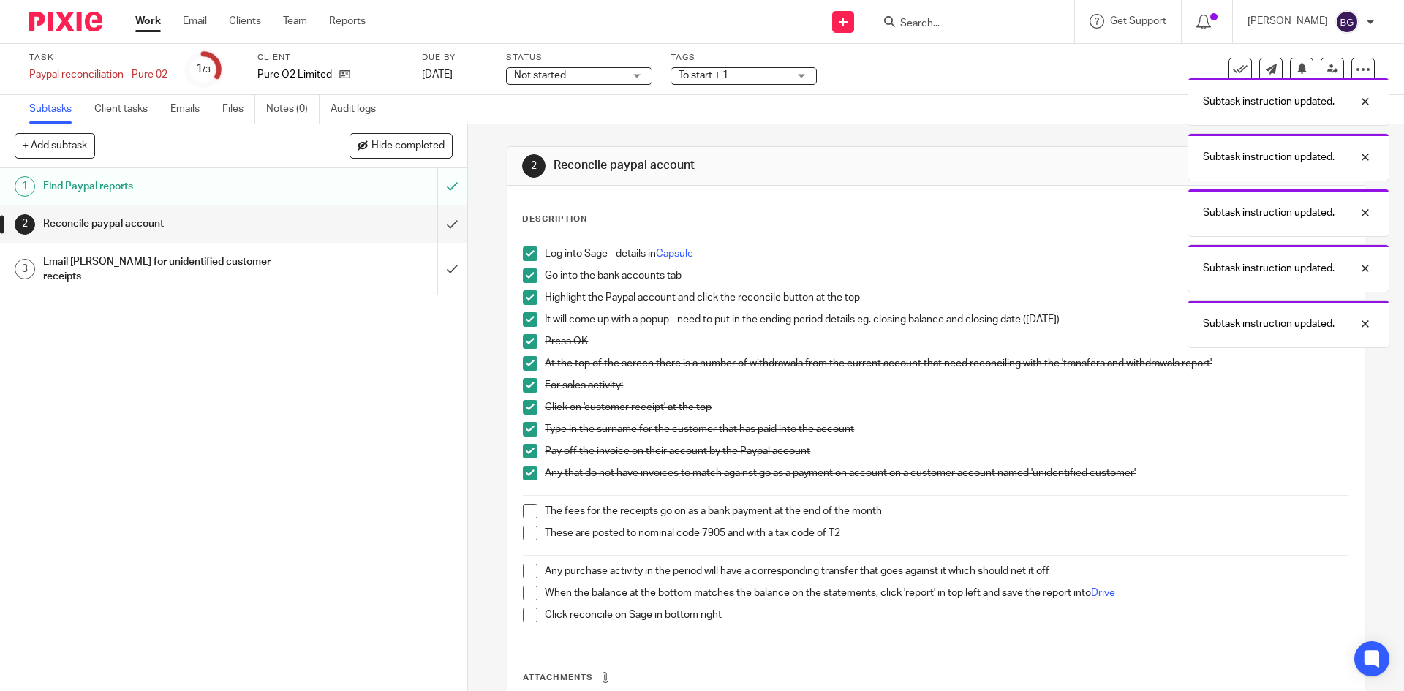
click at [524, 480] on span at bounding box center [530, 473] width 15 height 15
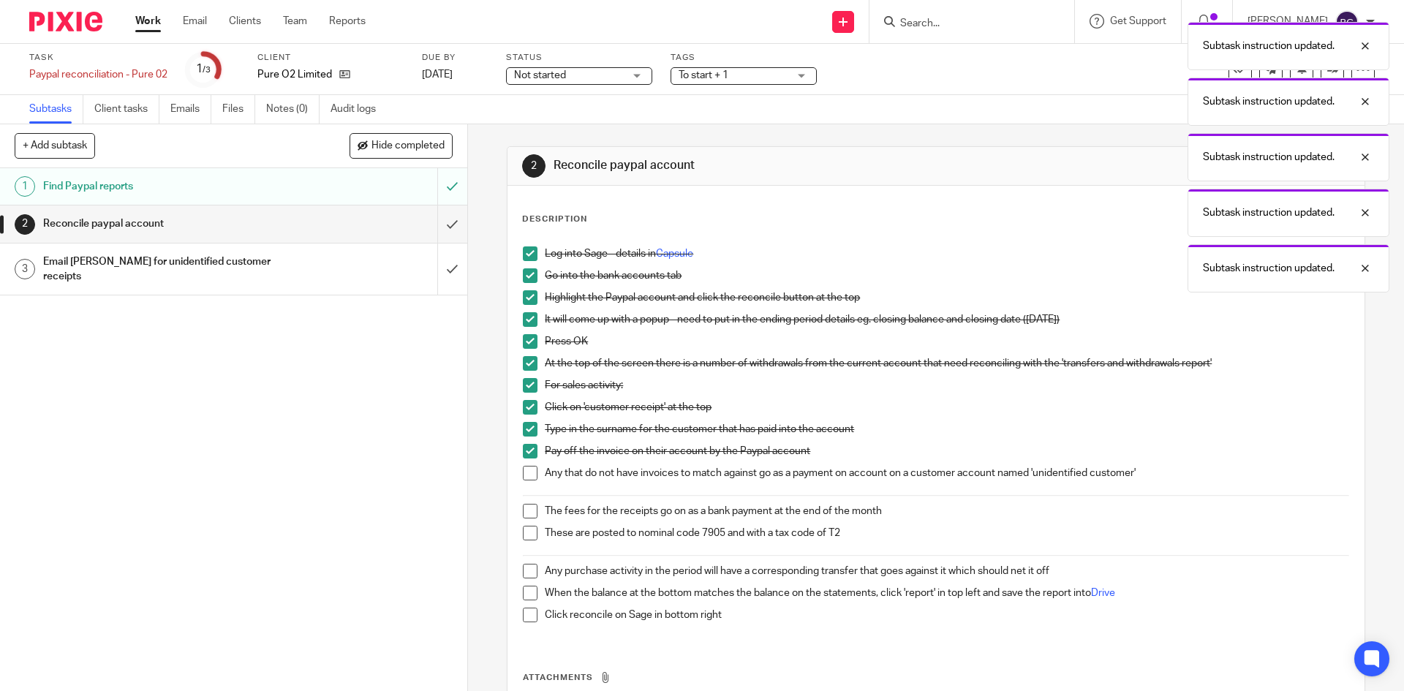
click at [145, 21] on link "Work" at bounding box center [148, 21] width 26 height 15
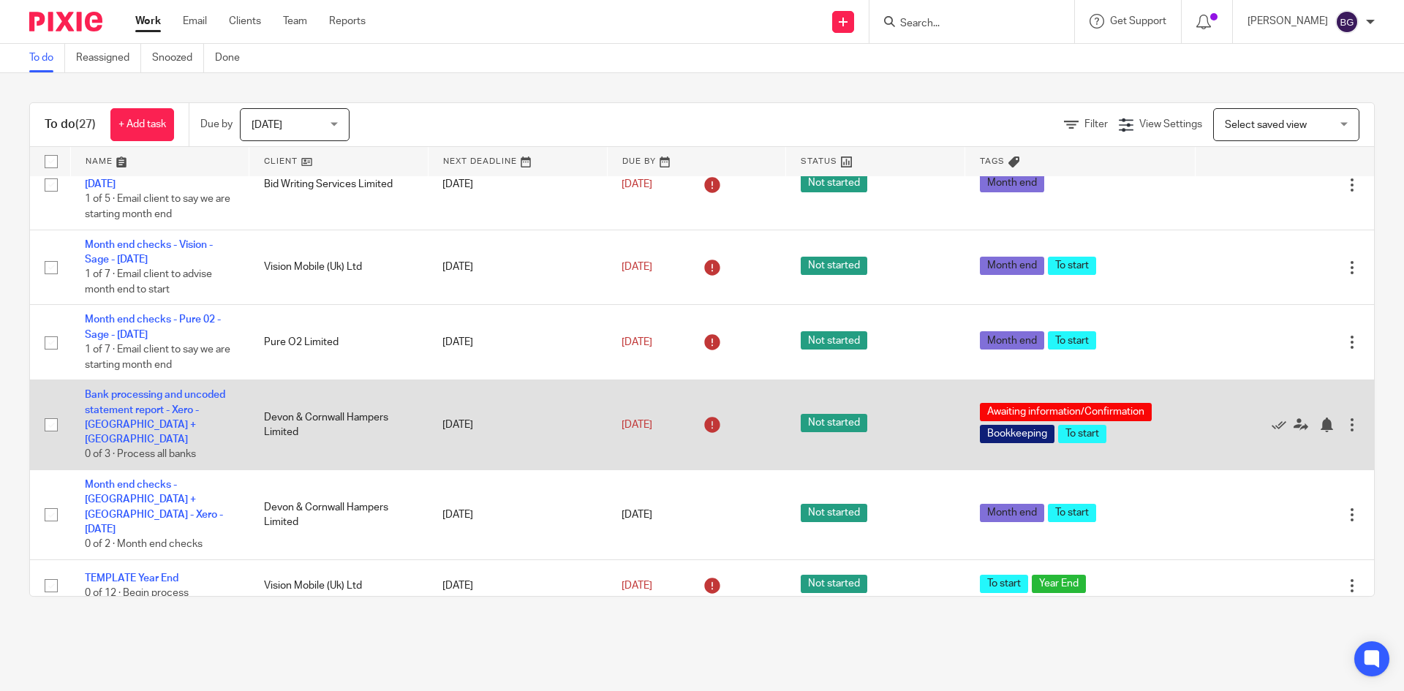
scroll to position [1599, 0]
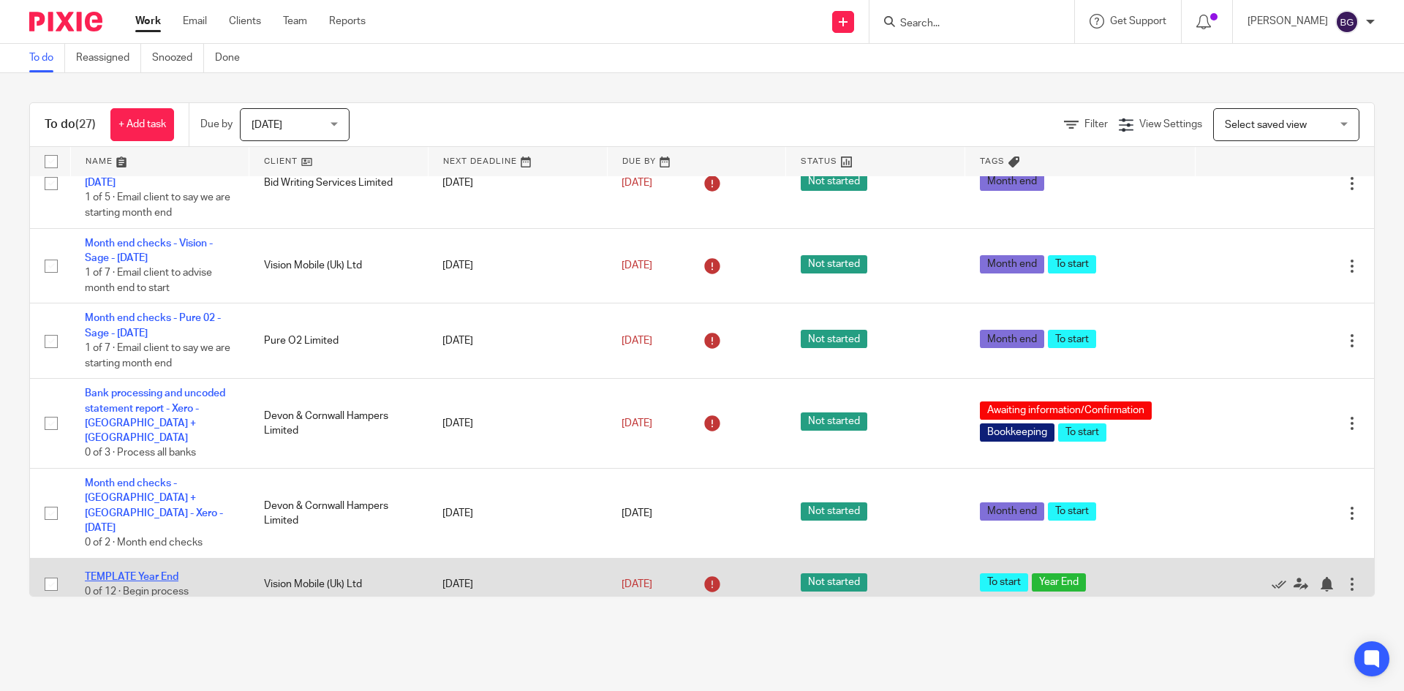
click at [169, 572] on link "TEMPLATE Year End" at bounding box center [132, 577] width 94 height 10
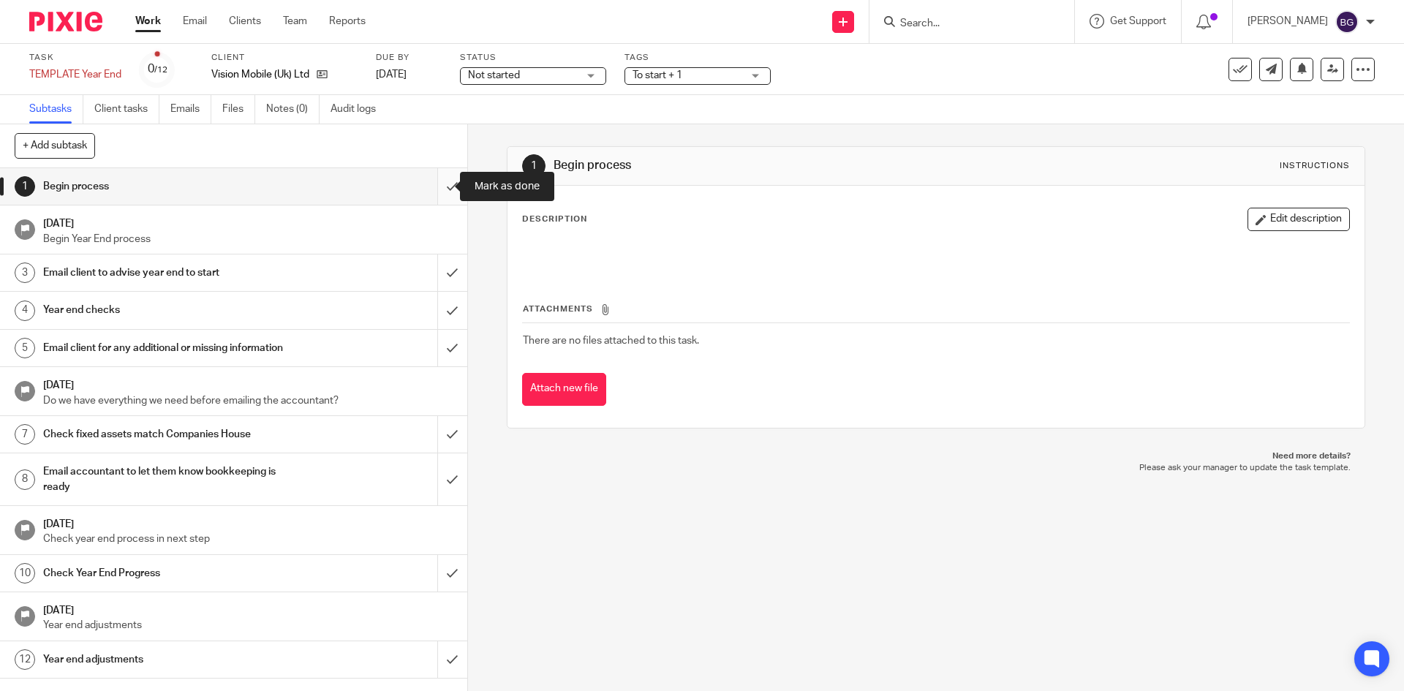
click at [437, 187] on input "submit" at bounding box center [233, 186] width 467 height 37
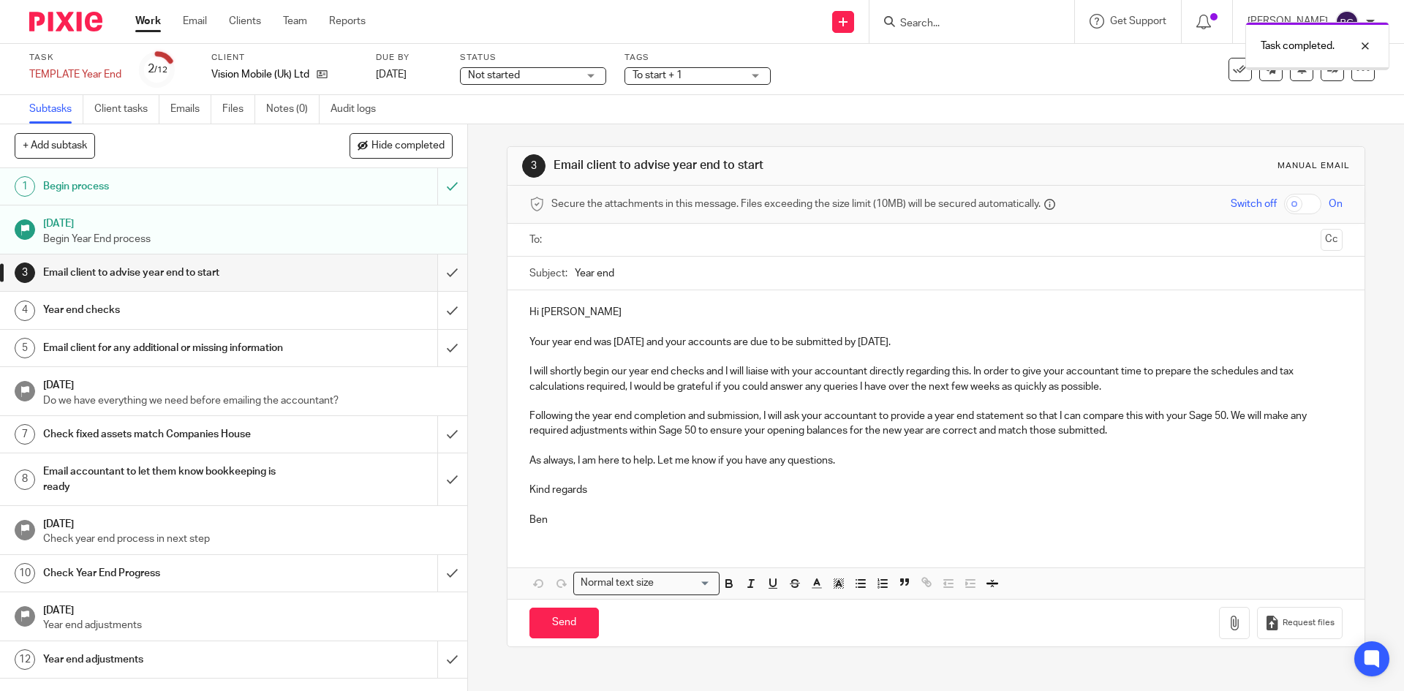
click at [443, 271] on input "submit" at bounding box center [233, 273] width 467 height 37
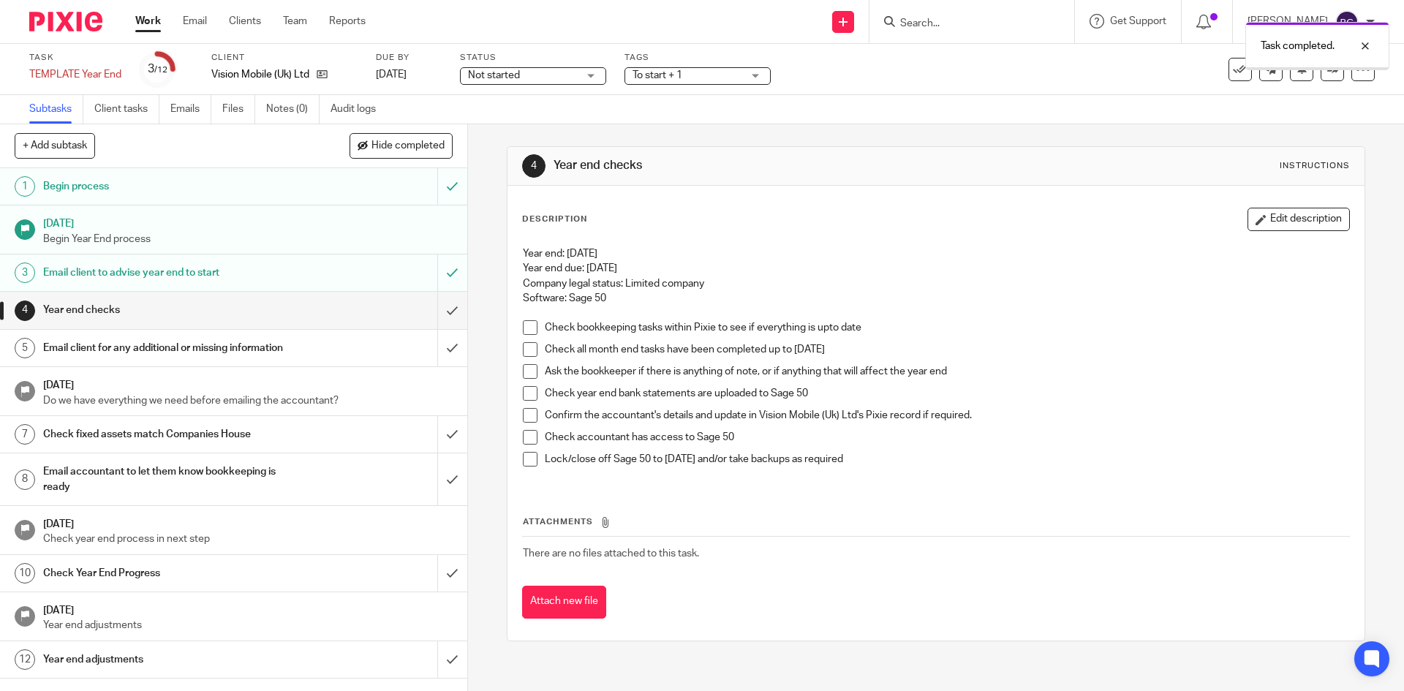
click at [440, 312] on input "submit" at bounding box center [233, 310] width 467 height 37
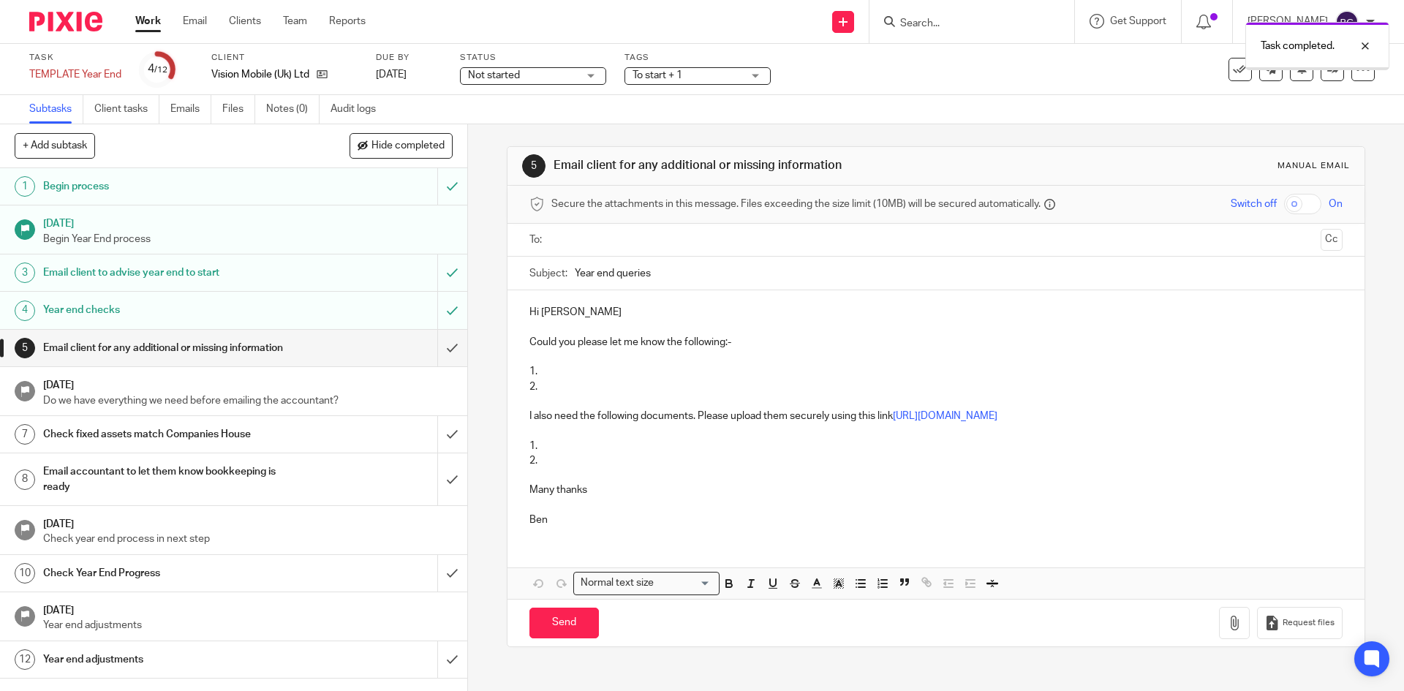
click at [442, 347] on input "submit" at bounding box center [233, 348] width 467 height 37
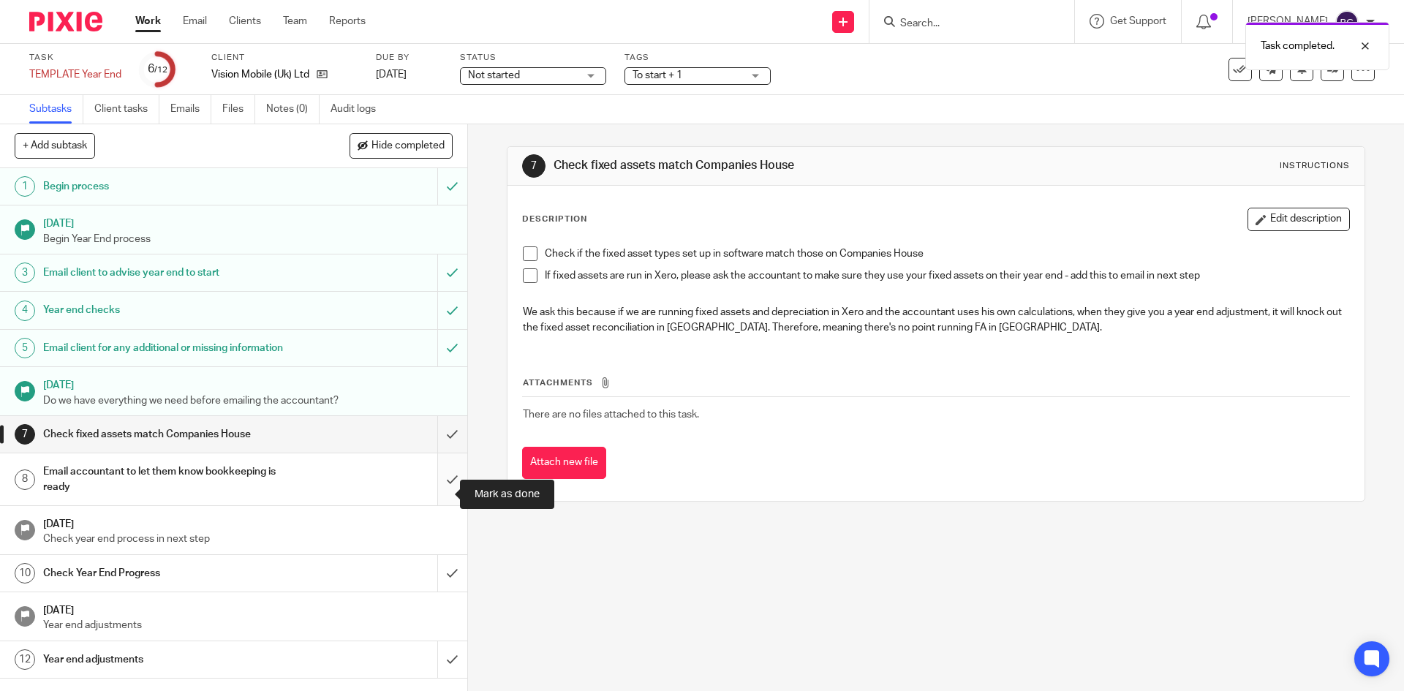
click at [437, 491] on input "submit" at bounding box center [233, 479] width 467 height 52
click at [439, 453] on input "submit" at bounding box center [233, 434] width 467 height 37
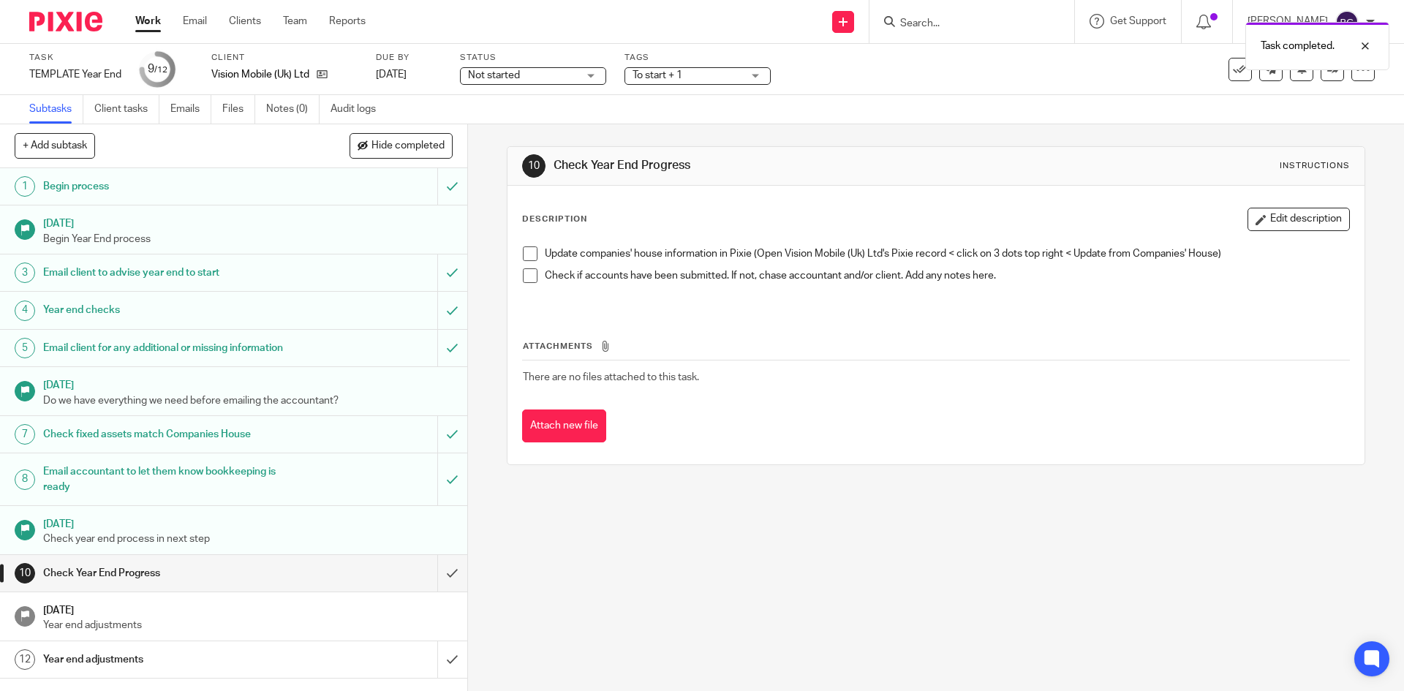
click at [146, 18] on link "Work" at bounding box center [148, 21] width 26 height 15
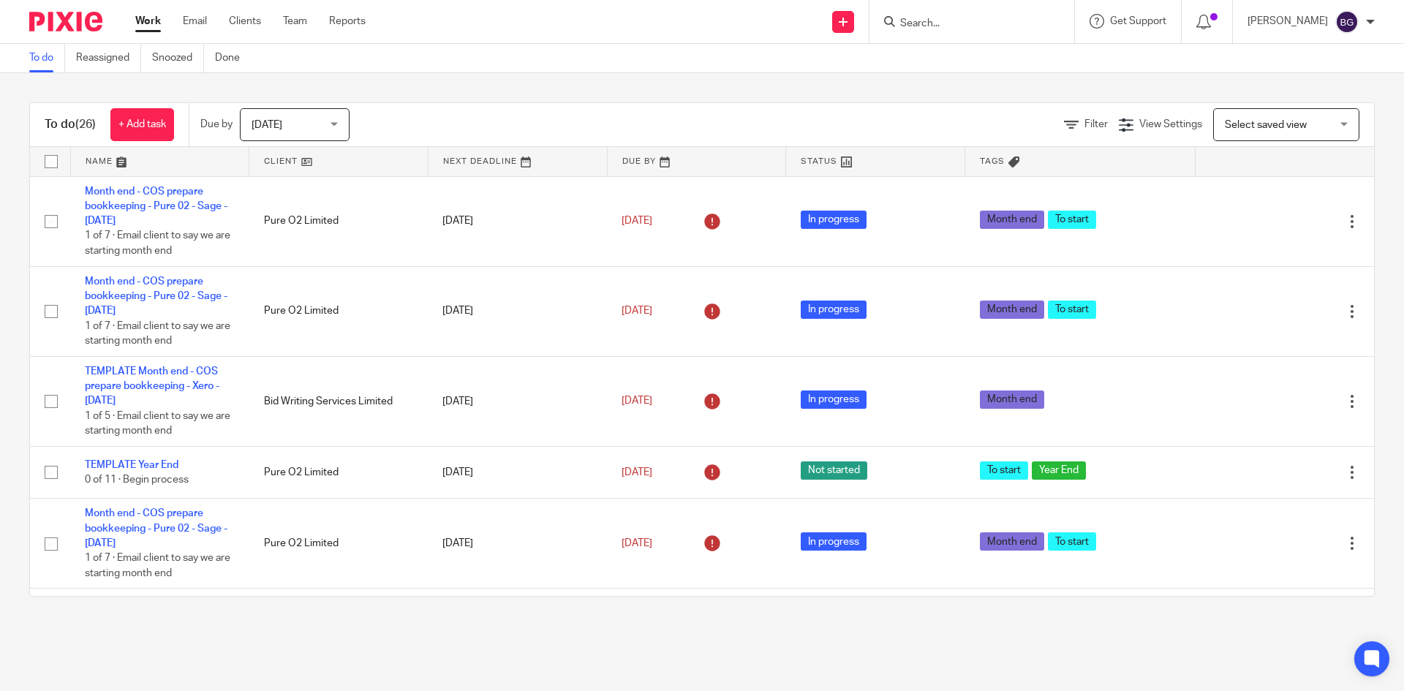
click at [455, 92] on div "To do (26) + Add task Due by [DATE] [DATE] [DATE] [DATE] This week Next week Th…" at bounding box center [702, 349] width 1404 height 553
click at [553, 40] on div "Send new email Create task Add client Request signature Get Support Contact Sup…" at bounding box center [896, 21] width 1017 height 43
